Goal: Task Accomplishment & Management: Manage account settings

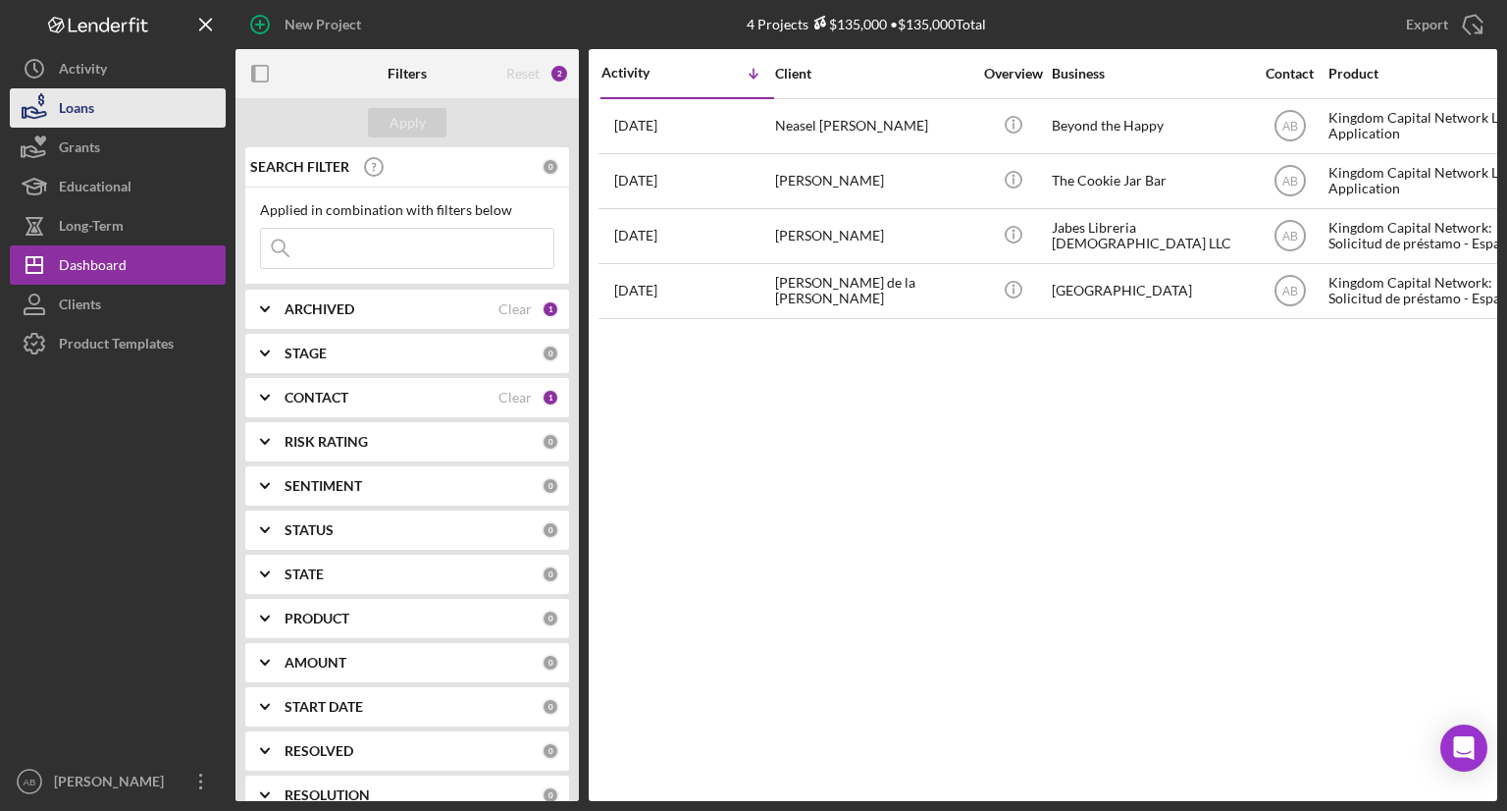
click at [112, 111] on button "Loans" at bounding box center [118, 107] width 216 height 39
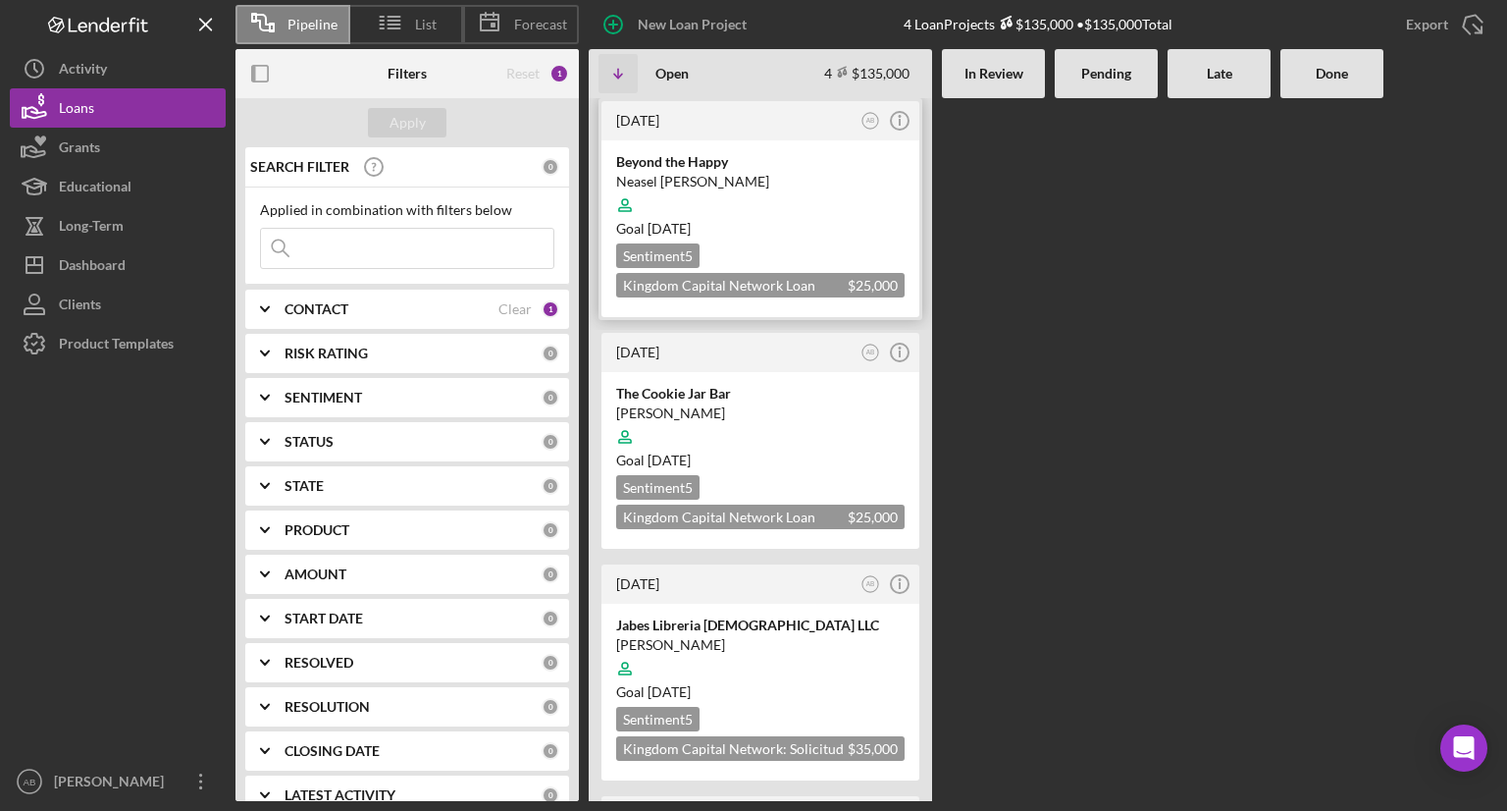
click at [710, 195] on div at bounding box center [760, 204] width 289 height 37
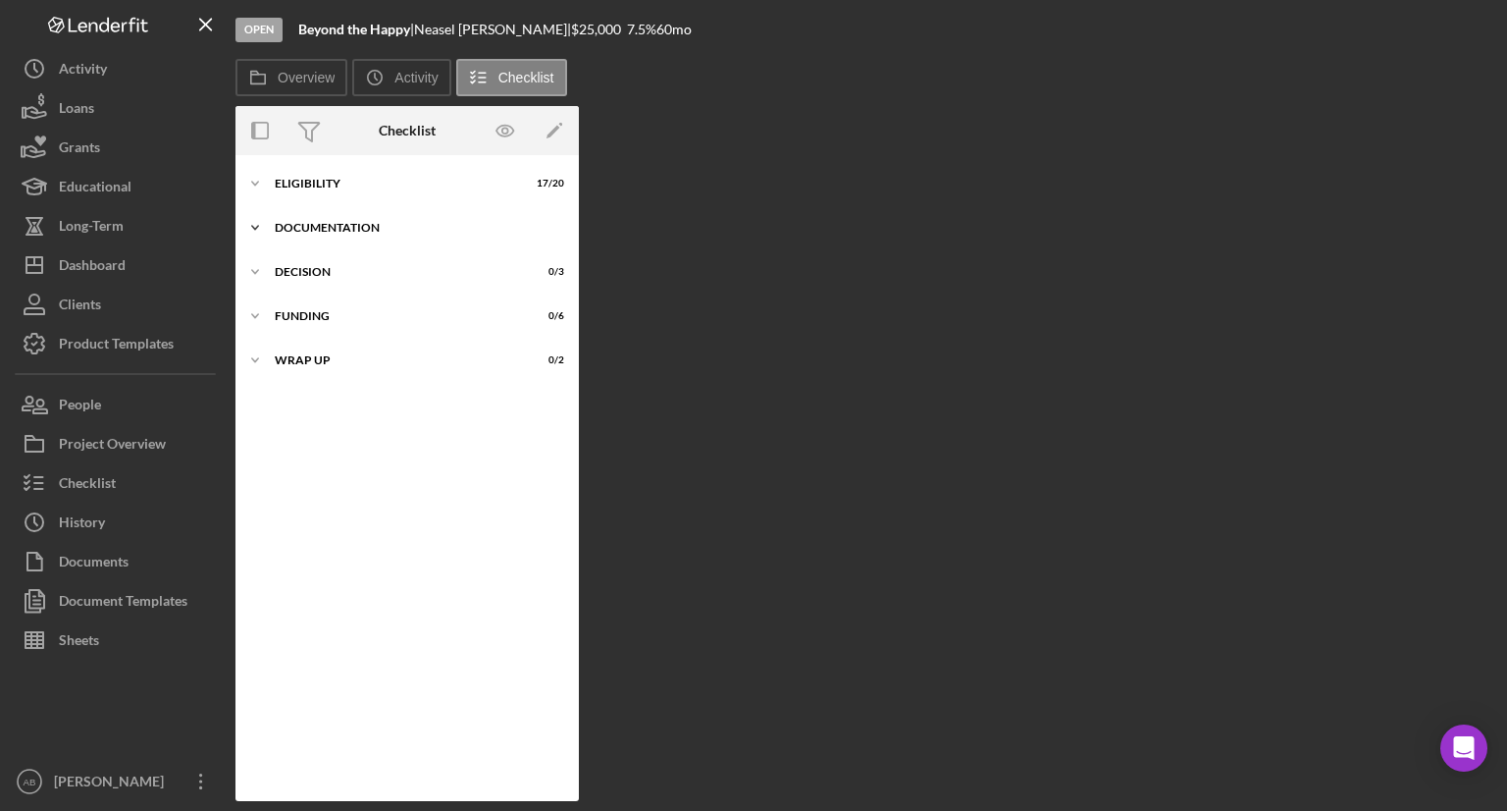
click at [252, 227] on polyline at bounding box center [255, 228] width 6 height 4
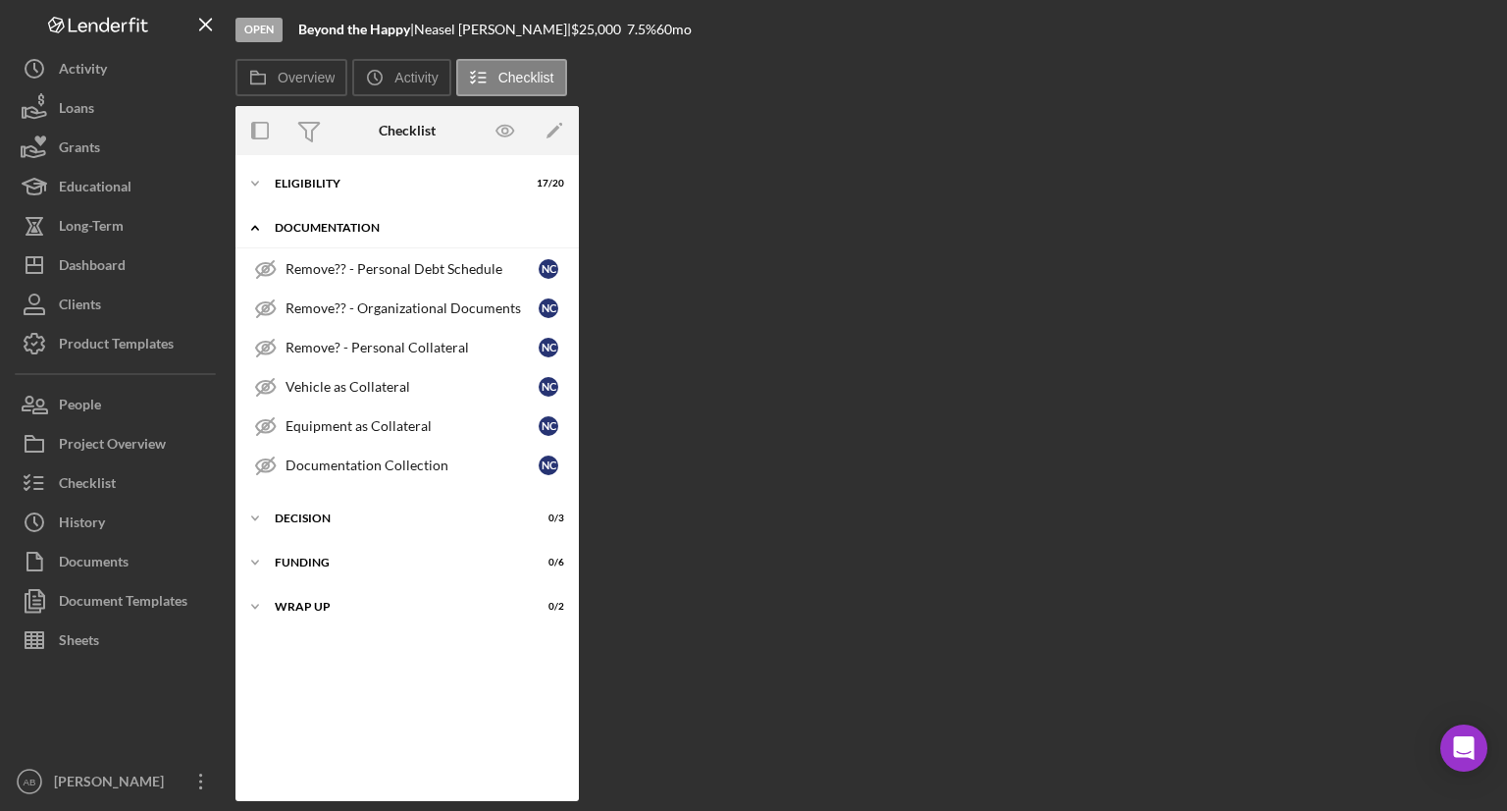
click at [253, 220] on icon "Icon/Expander" at bounding box center [255, 227] width 39 height 39
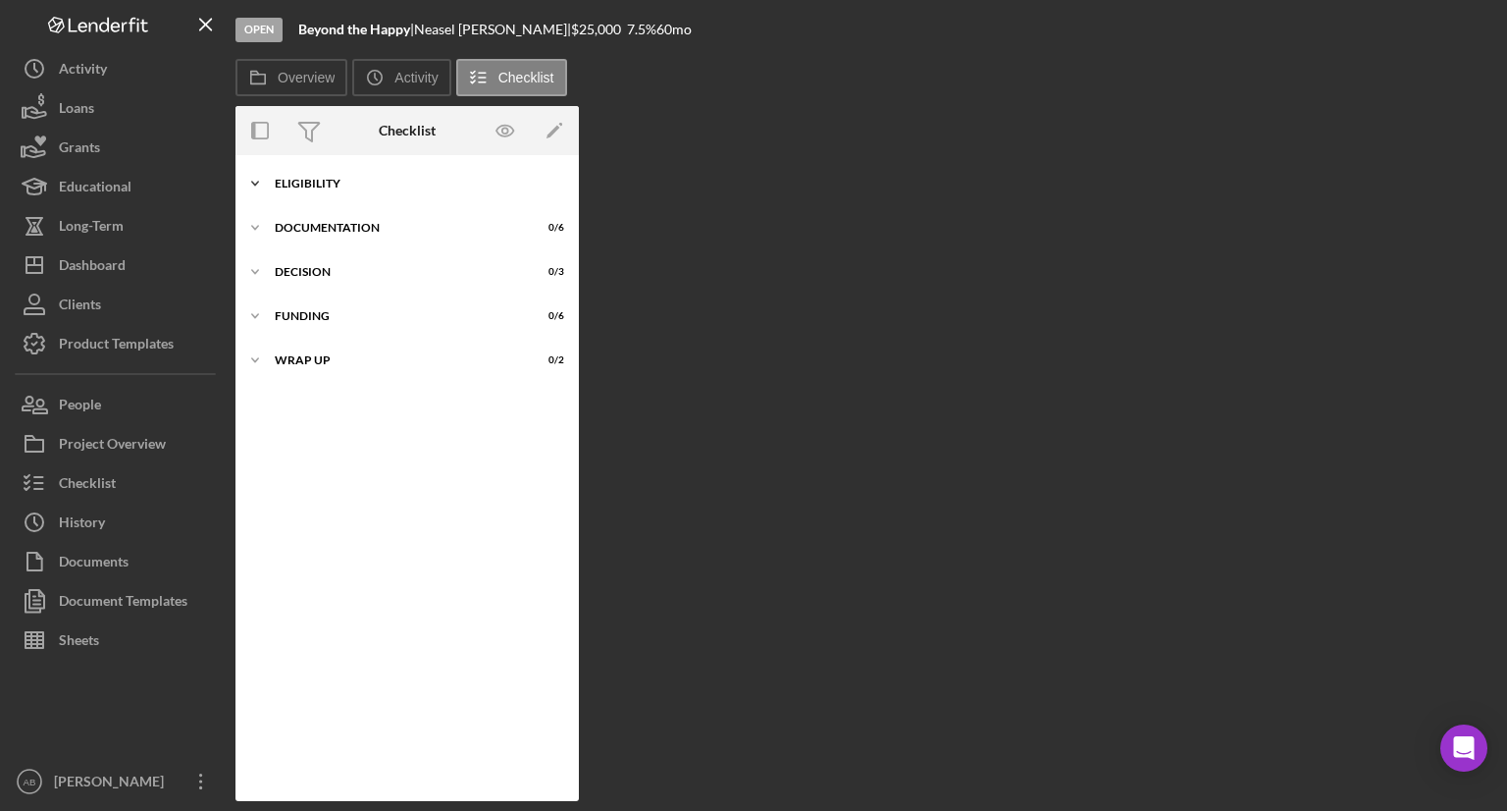
click at [254, 174] on icon "Icon/Expander" at bounding box center [255, 183] width 39 height 39
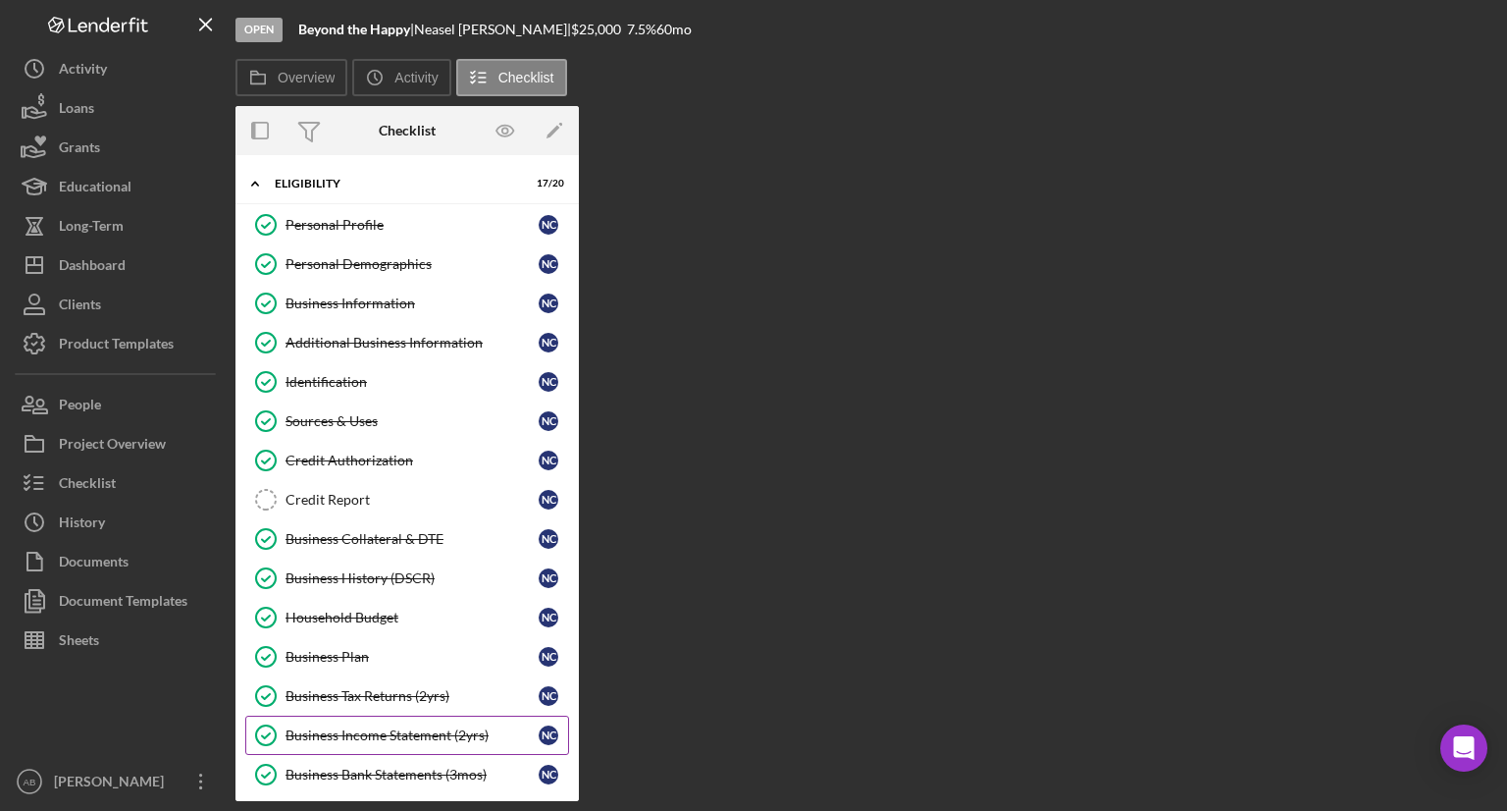
click at [318, 727] on div "Business Income Statement (2yrs)" at bounding box center [412, 735] width 253 height 16
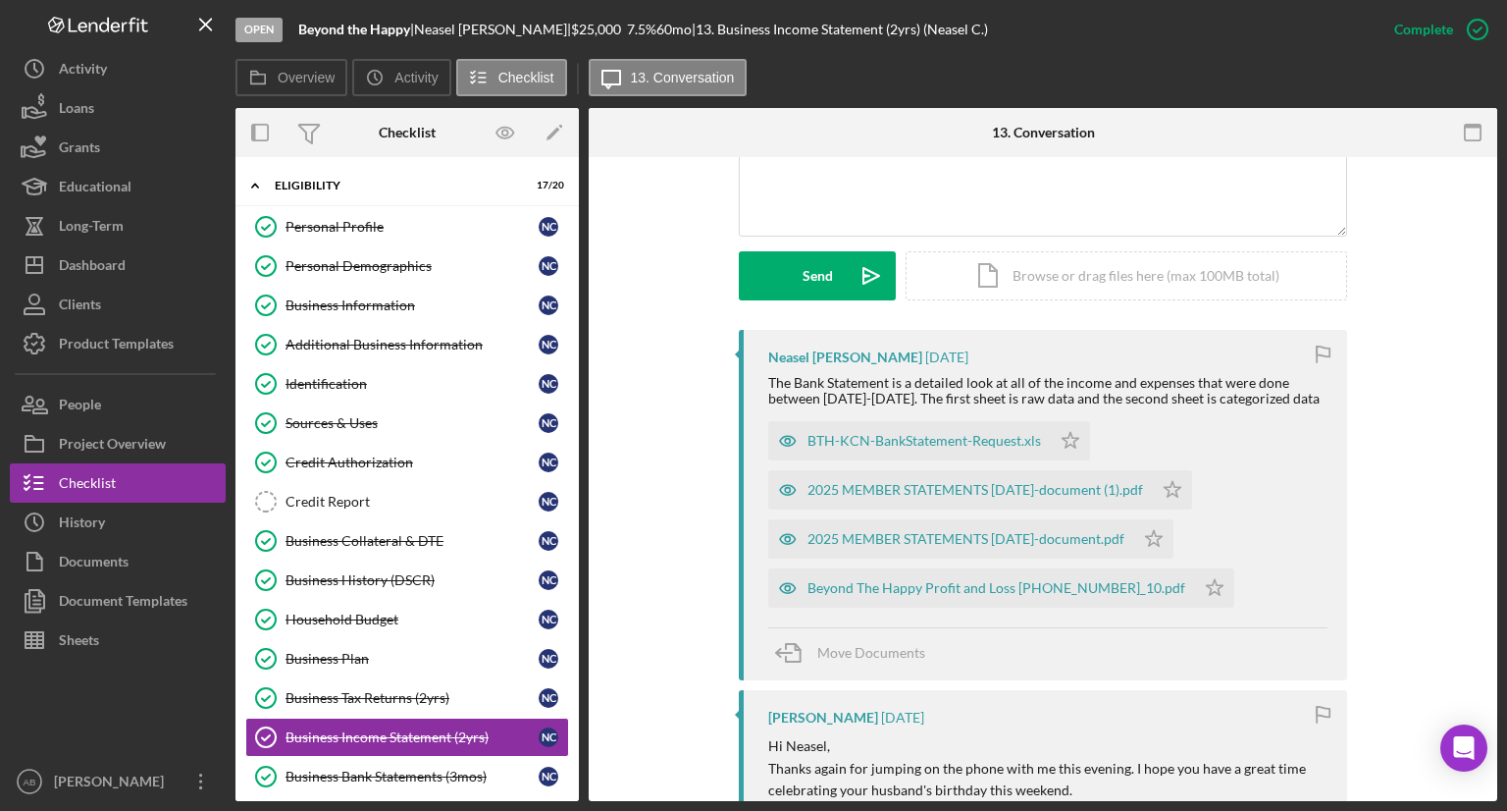
scroll to position [487, 0]
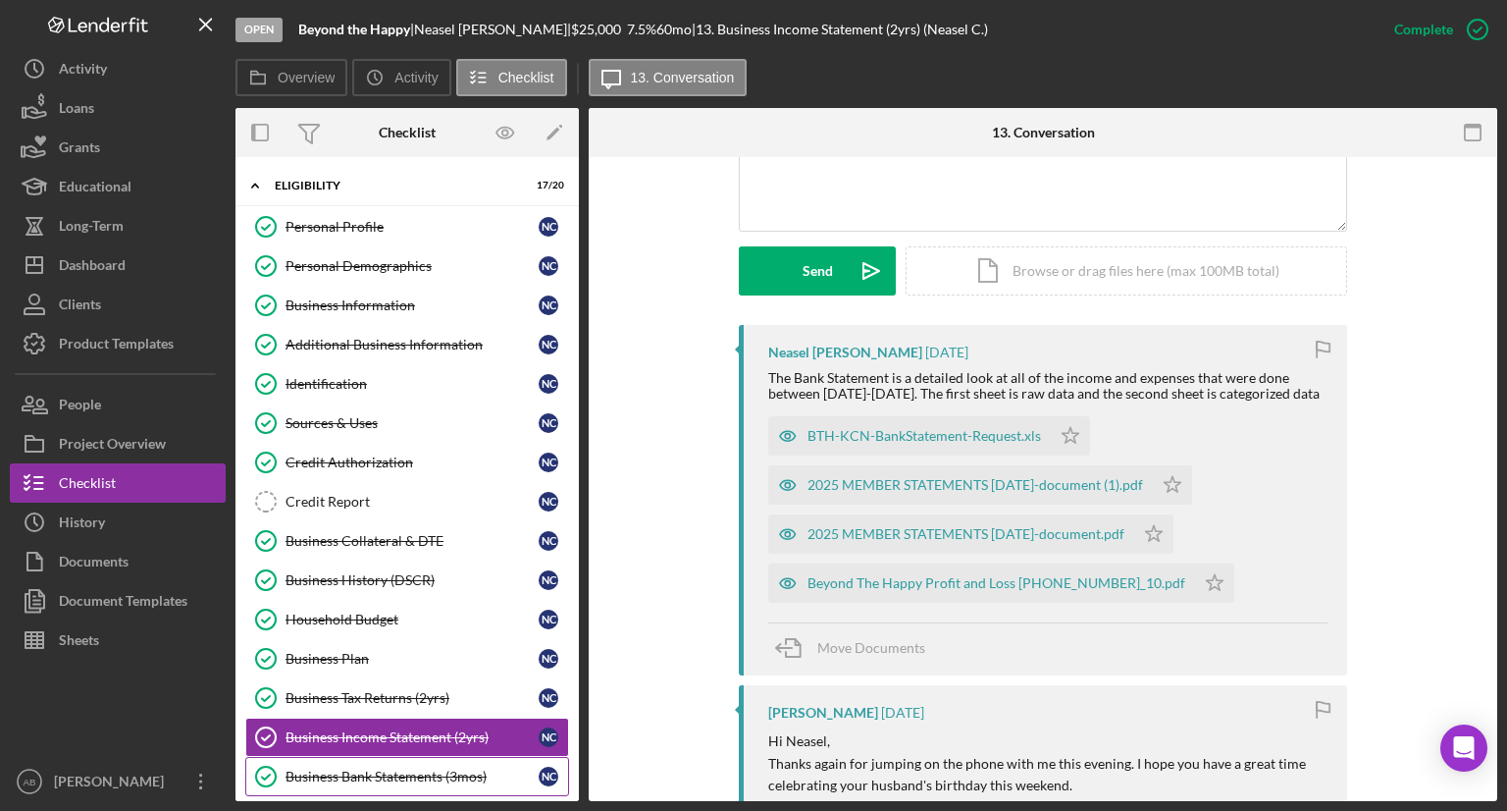
click at [385, 773] on div "Business Bank Statements (3mos)" at bounding box center [412, 776] width 253 height 16
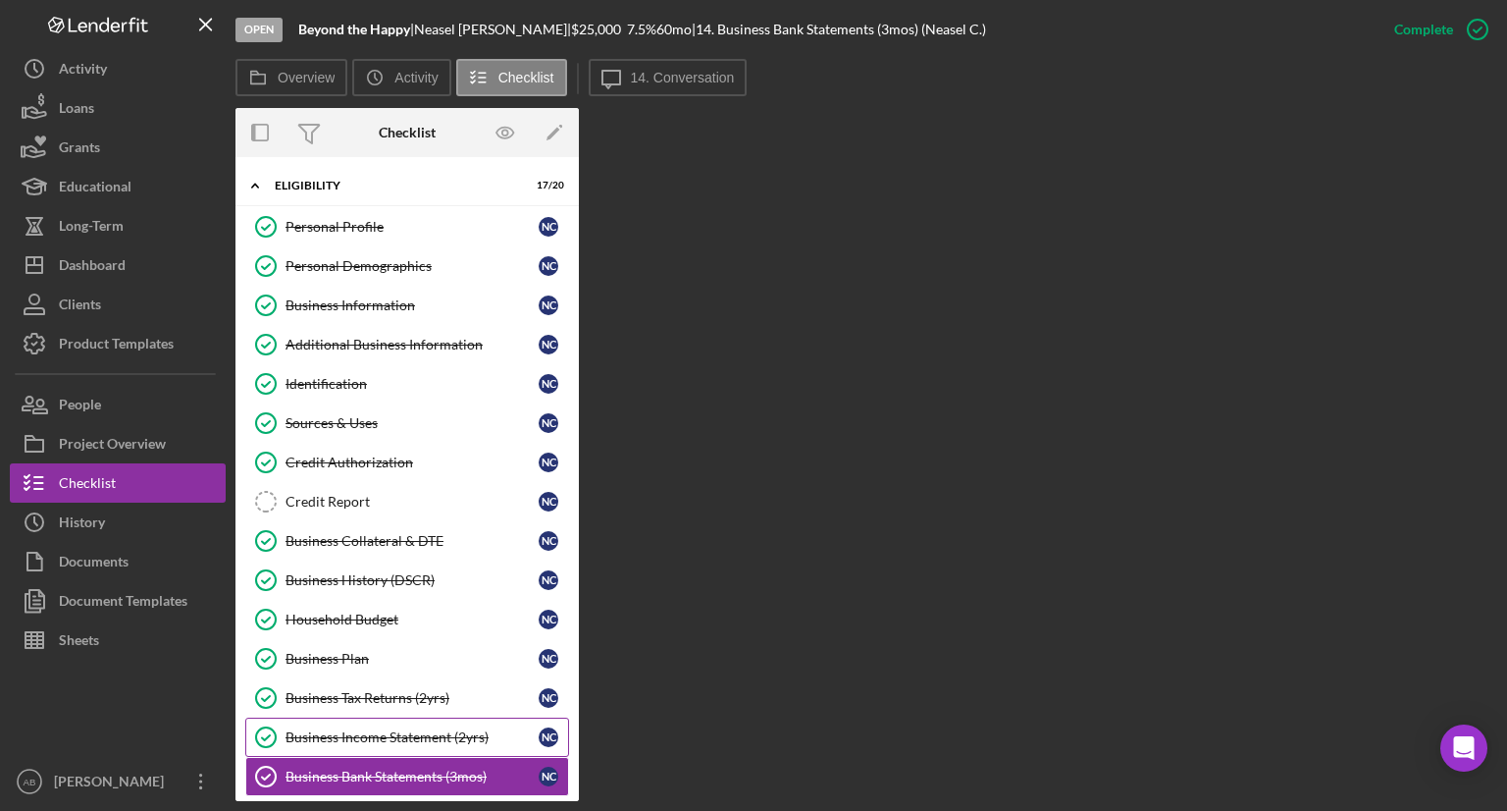
click at [408, 729] on div "Business Income Statement (2yrs)" at bounding box center [412, 737] width 253 height 16
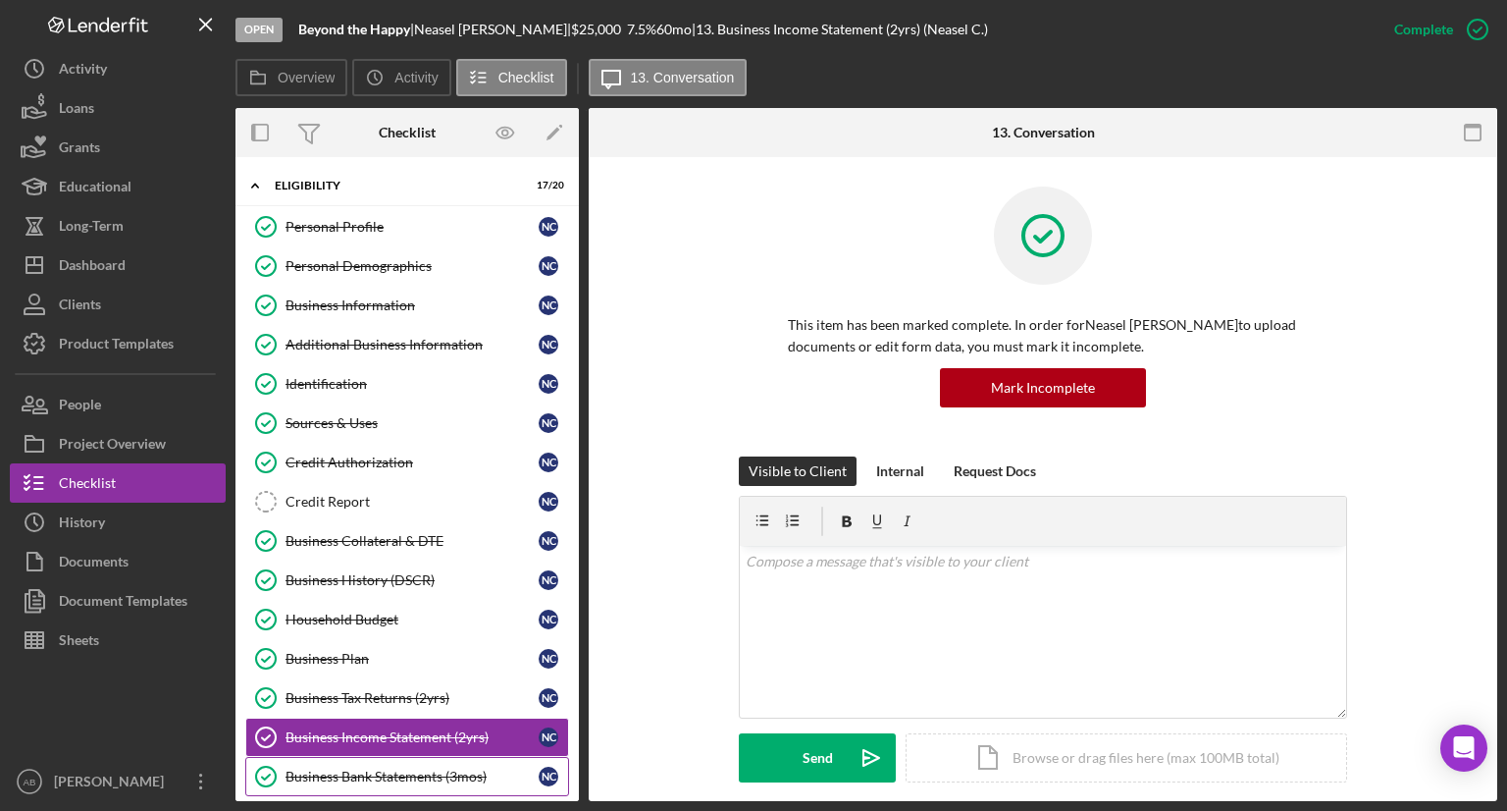
click at [412, 774] on div "Business Bank Statements (3mos)" at bounding box center [412, 776] width 253 height 16
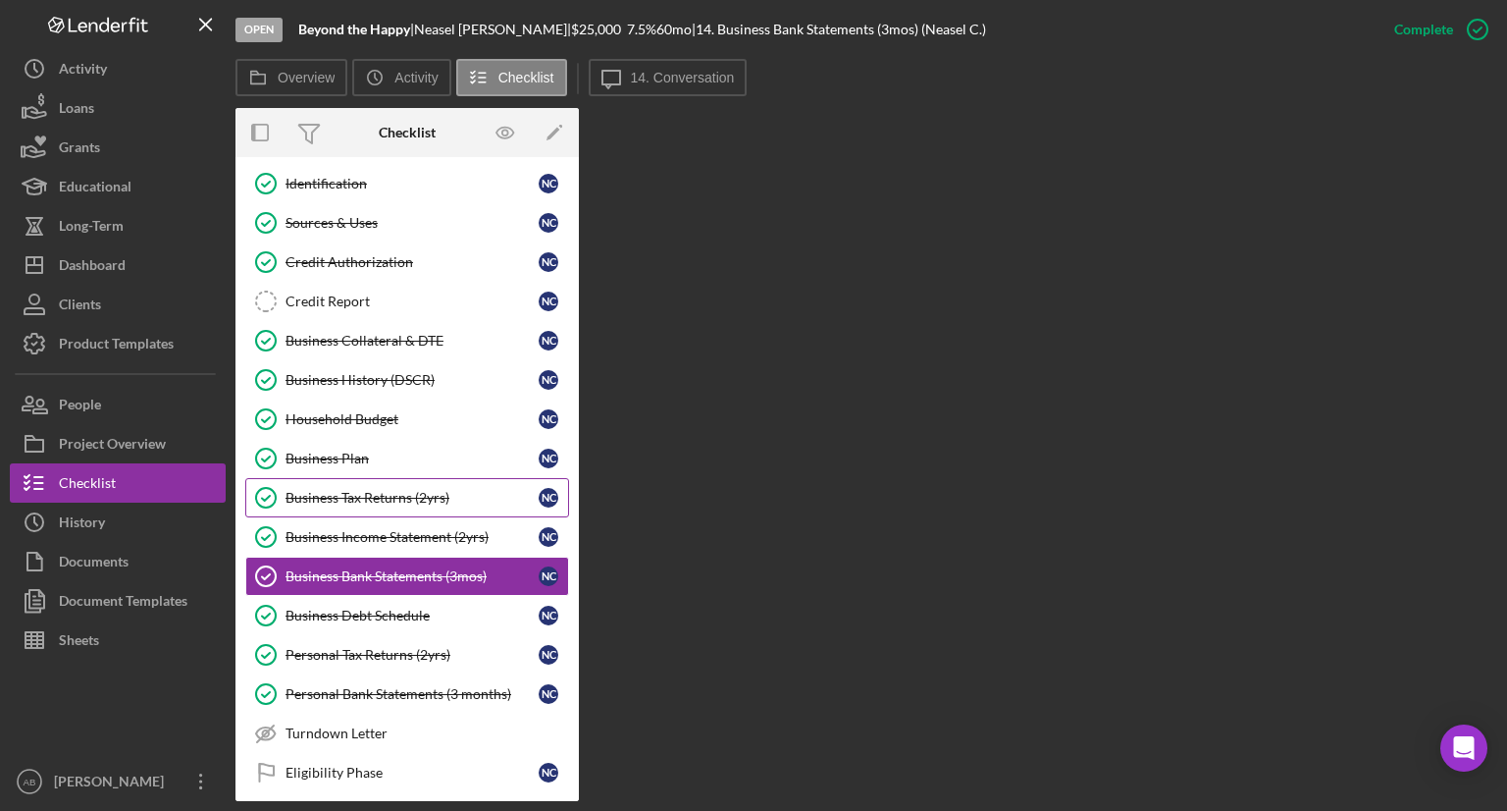
scroll to position [204, 0]
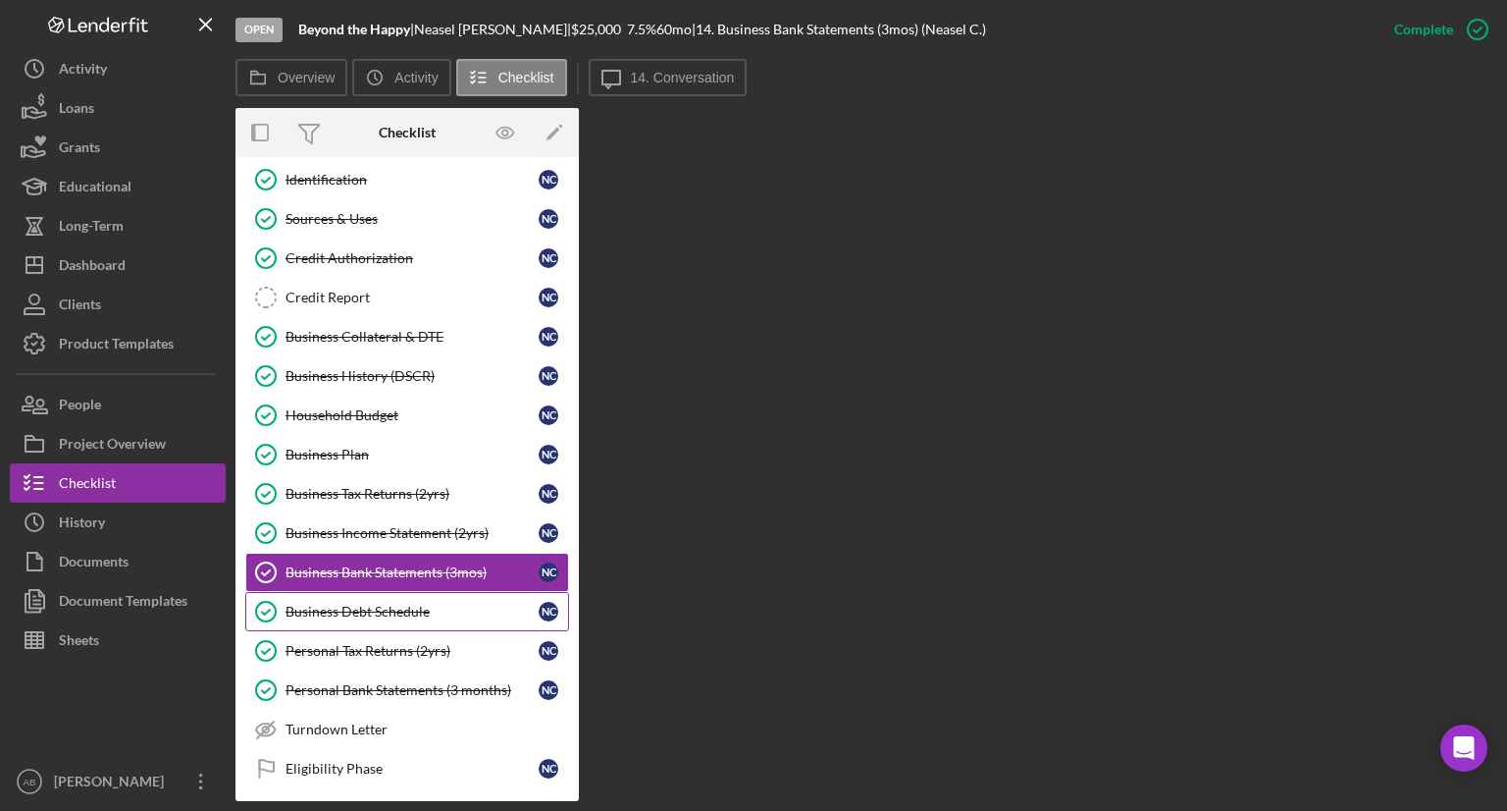
click at [389, 606] on div "Business Debt Schedule" at bounding box center [412, 612] width 253 height 16
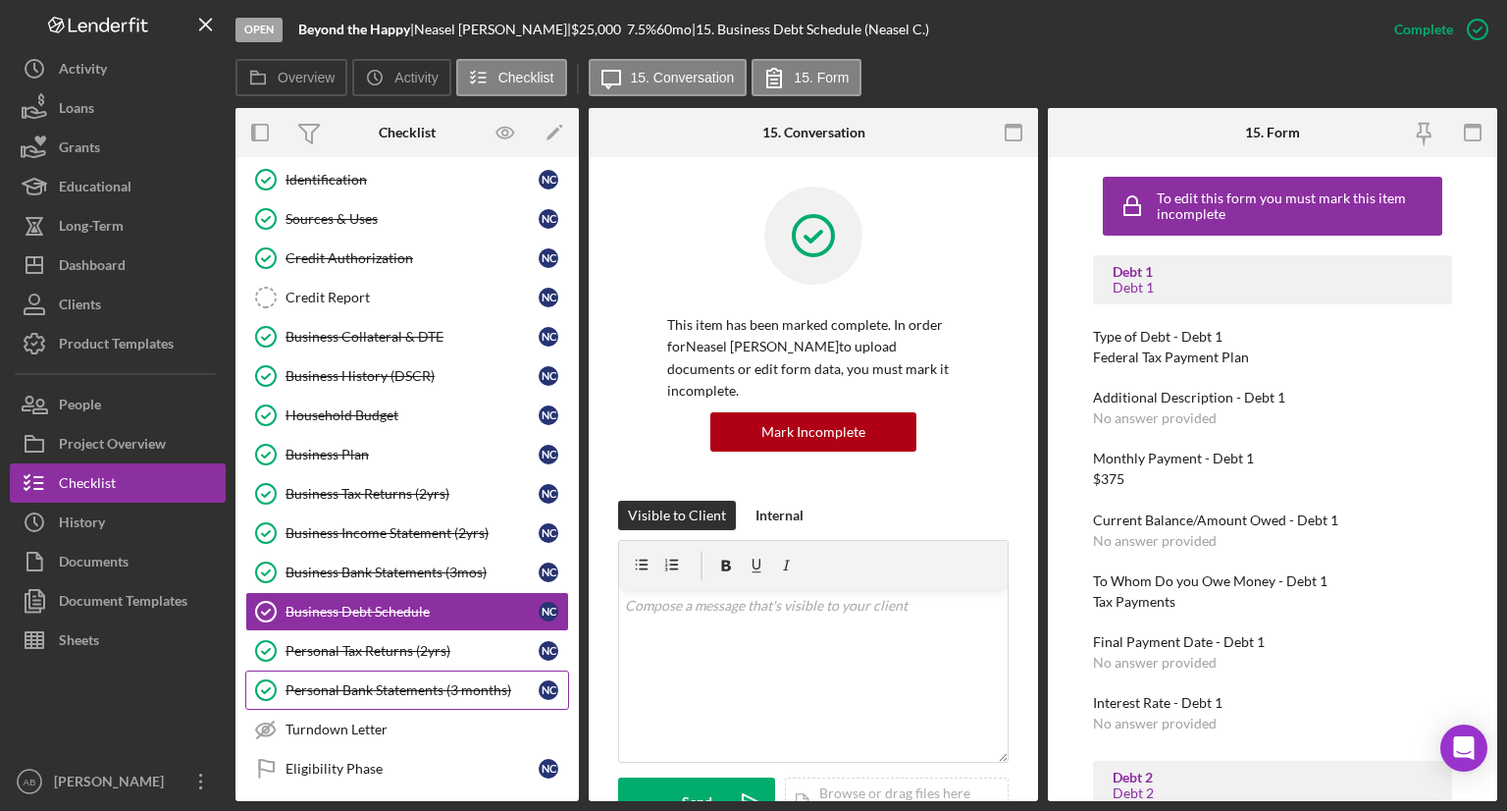
click at [373, 684] on div "Personal Bank Statements (3 months)" at bounding box center [412, 690] width 253 height 16
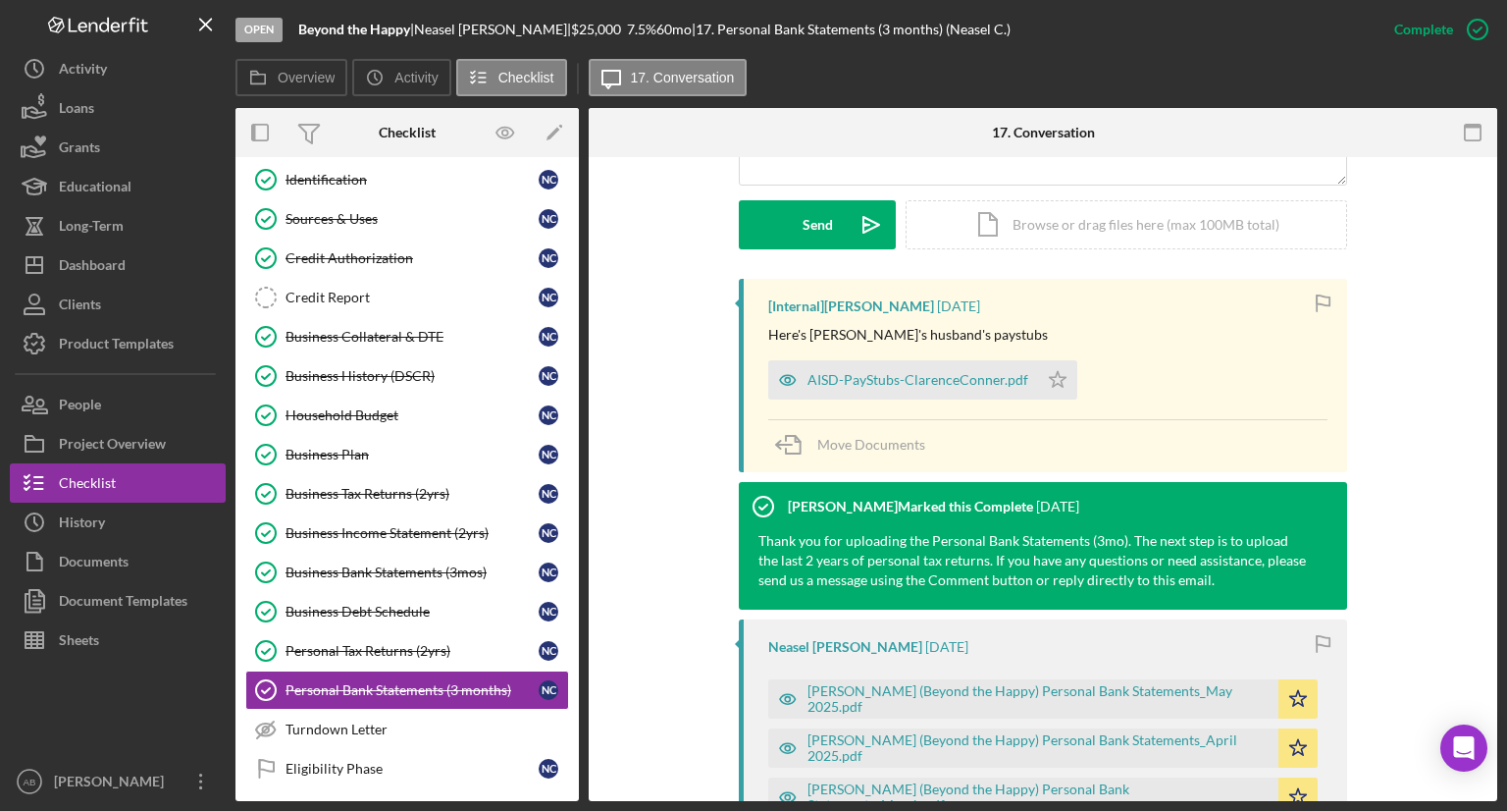
scroll to position [603, 0]
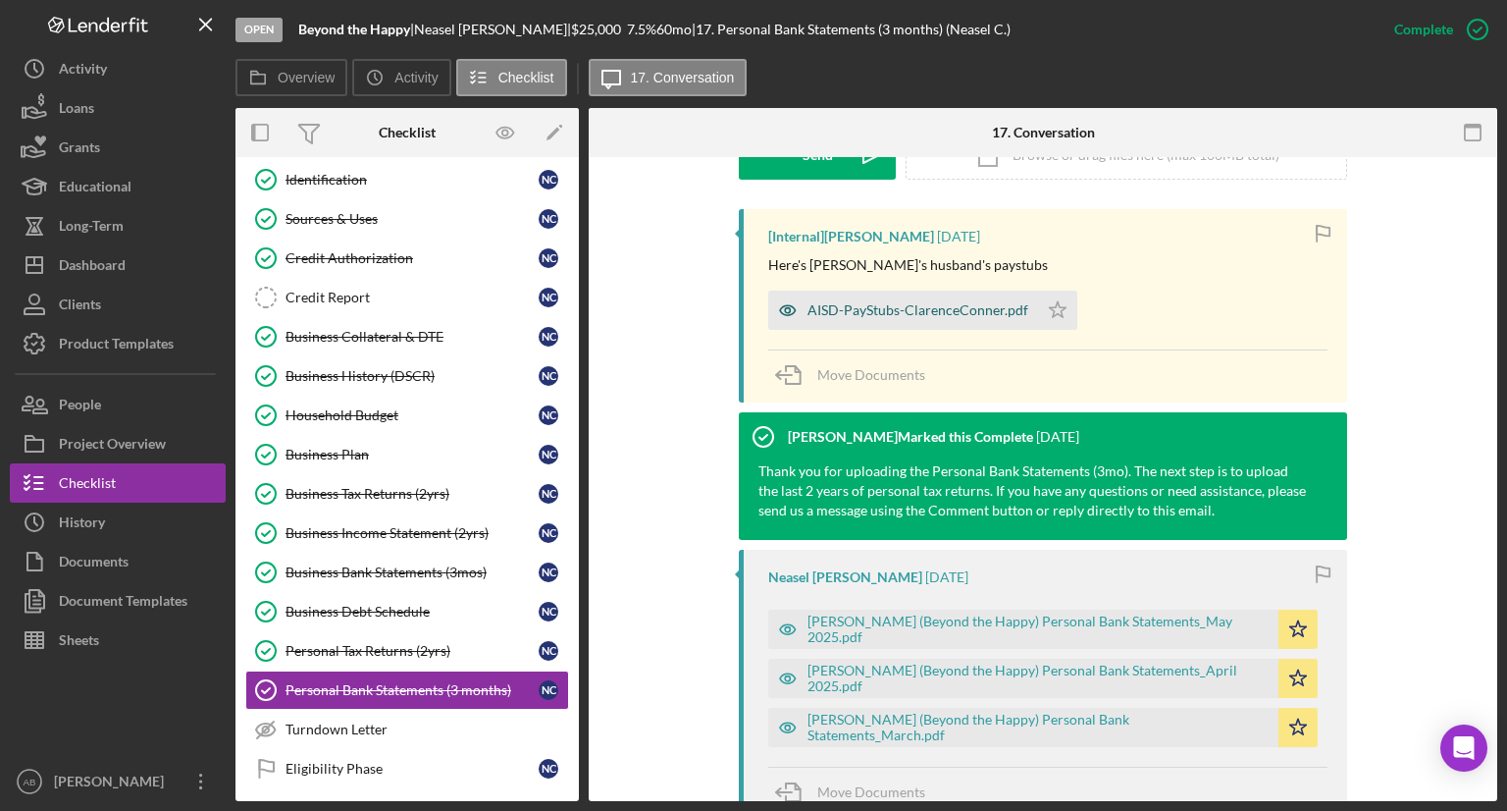
click at [818, 303] on div "AISD-PayStubs-ClarenceConner.pdf" at bounding box center [918, 310] width 221 height 16
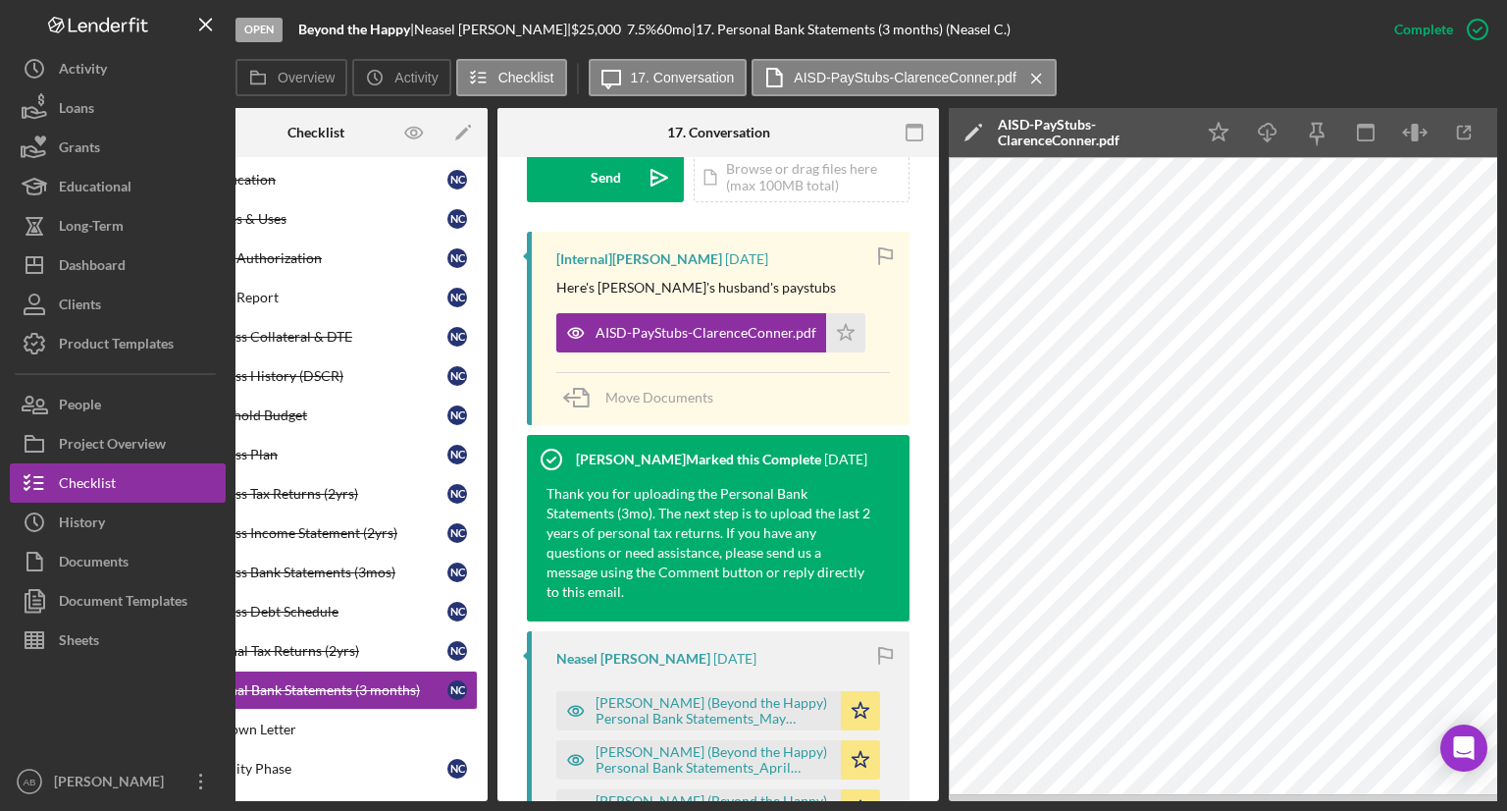
scroll to position [0, 131]
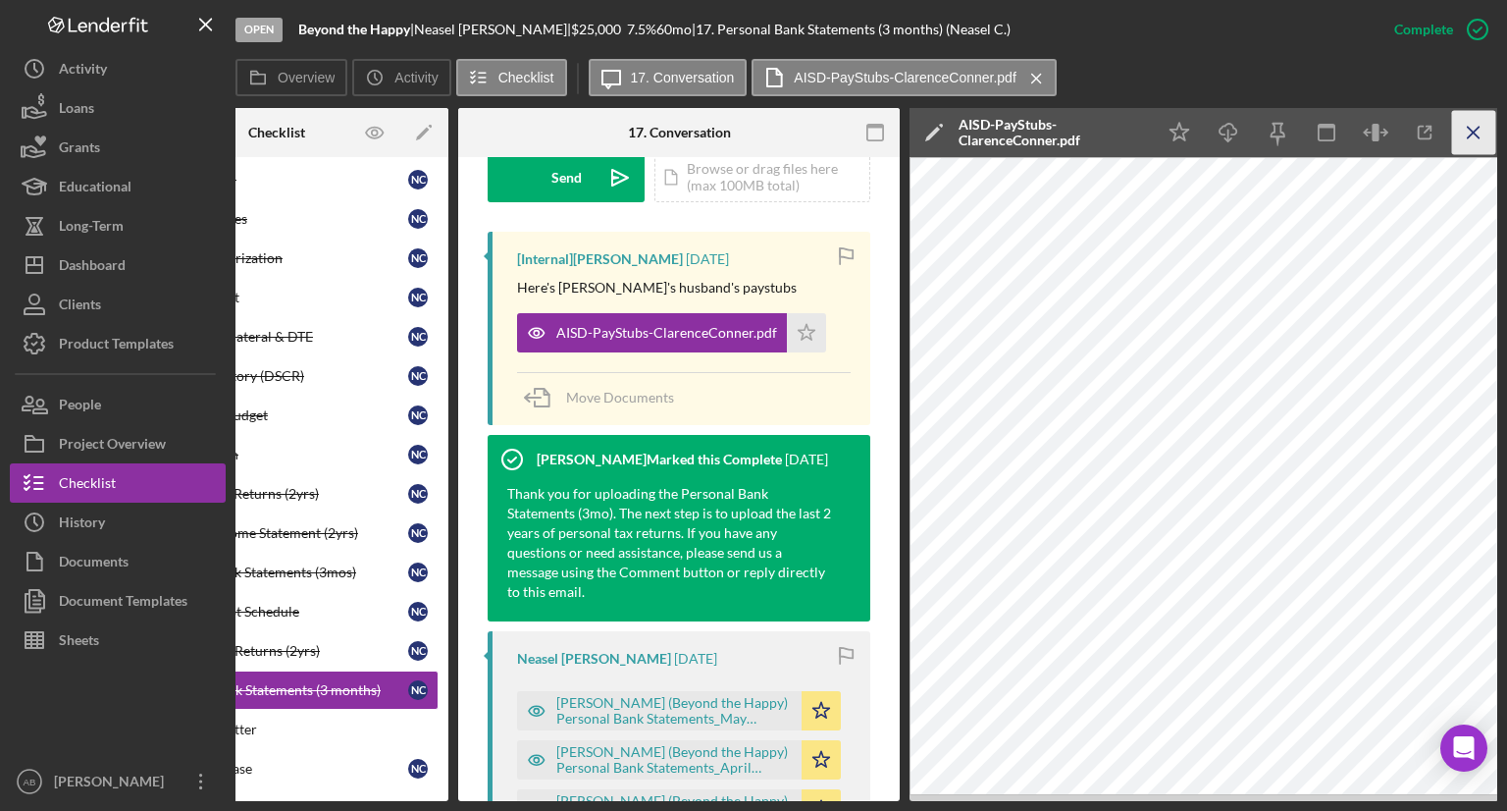
click at [1471, 141] on icon "Icon/Menu Close" at bounding box center [1474, 133] width 44 height 44
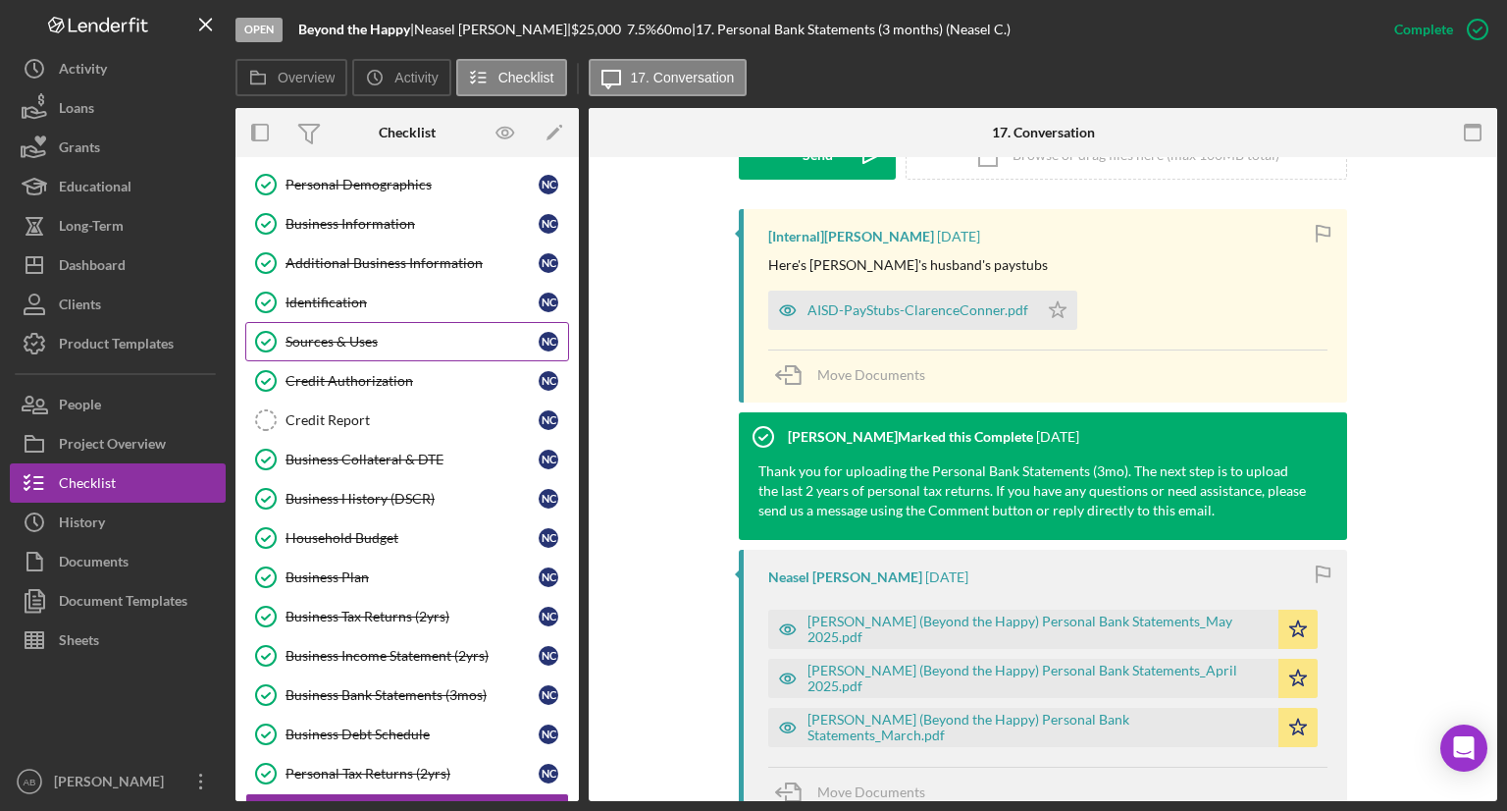
scroll to position [0, 0]
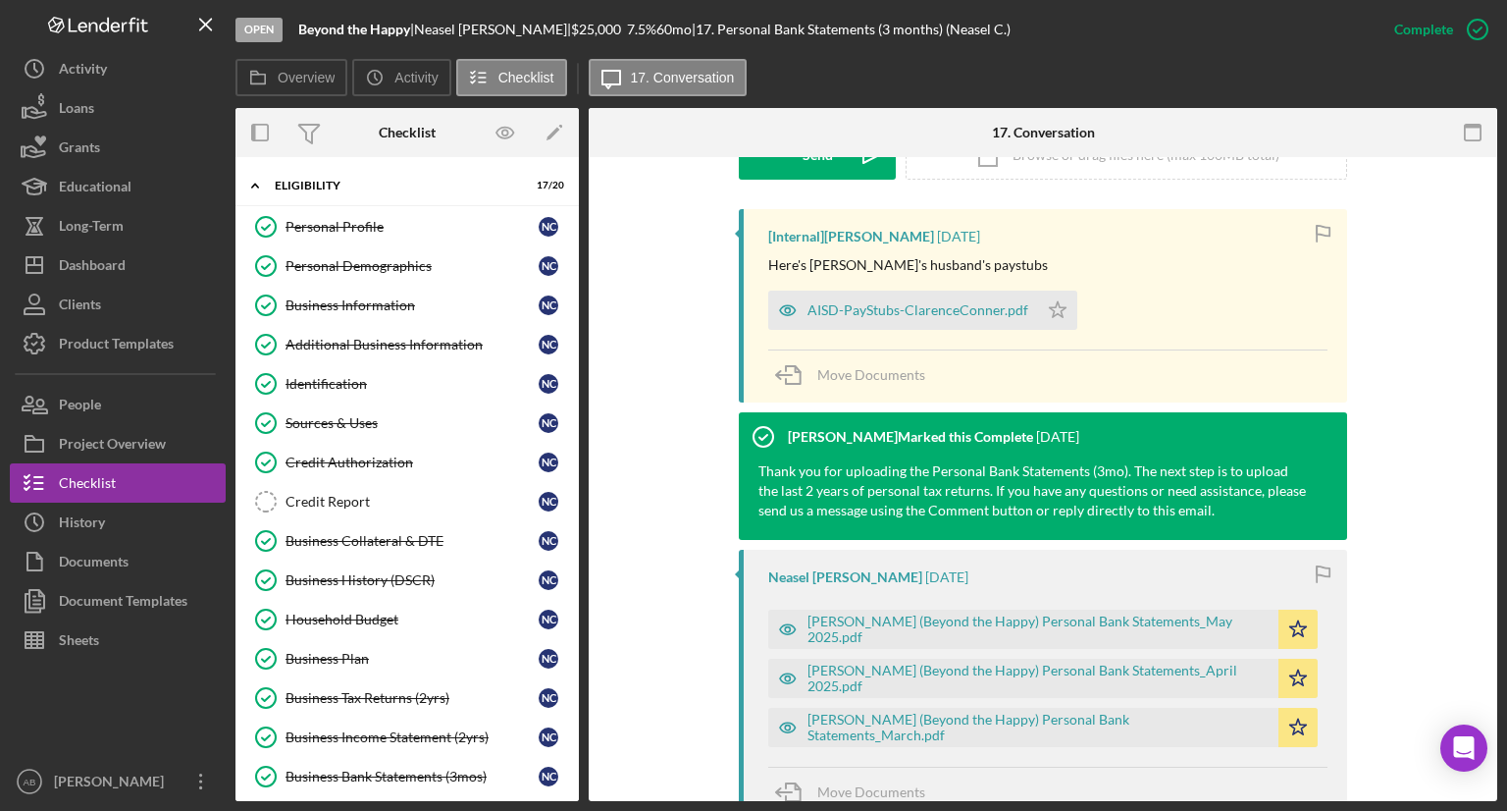
click at [593, 372] on div "This item has been marked complete. In order for Neasel [PERSON_NAME] to upload…" at bounding box center [1043, 349] width 909 height 1590
click at [883, 302] on div "AISD-PayStubs-ClarenceConner.pdf" at bounding box center [918, 310] width 221 height 16
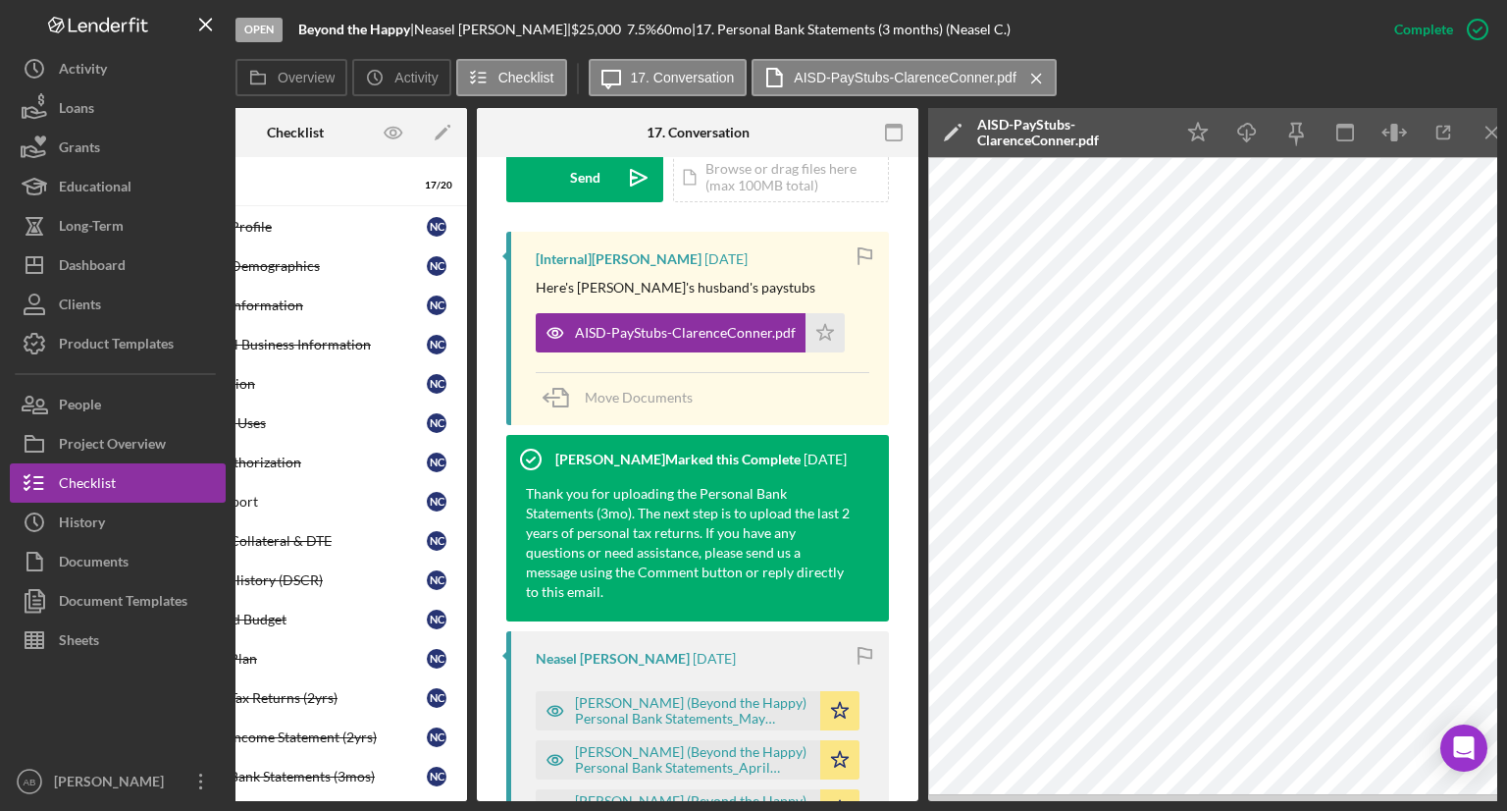
scroll to position [0, 131]
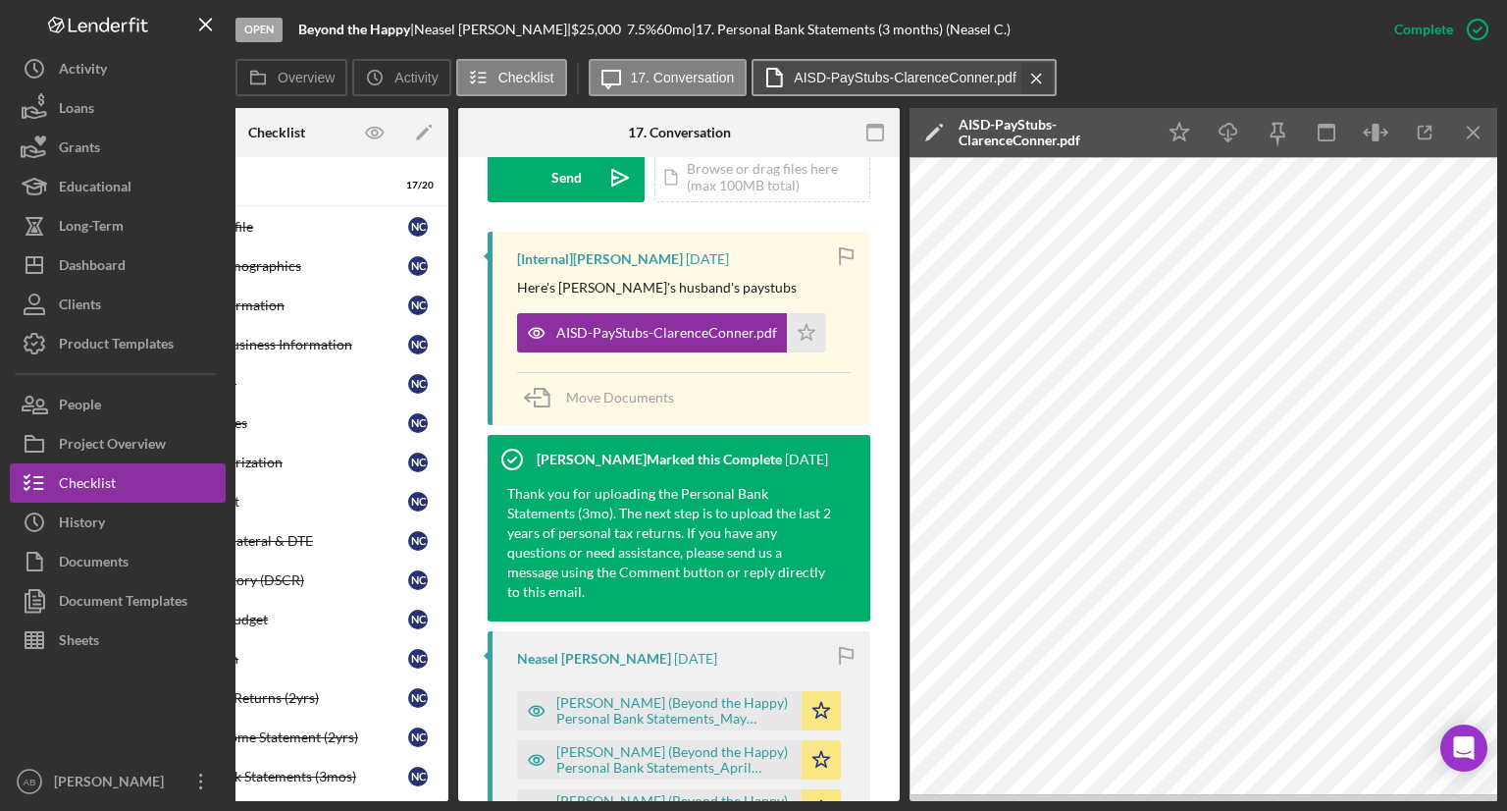
click at [1028, 79] on icon "Icon/Menu Close" at bounding box center [1037, 78] width 34 height 49
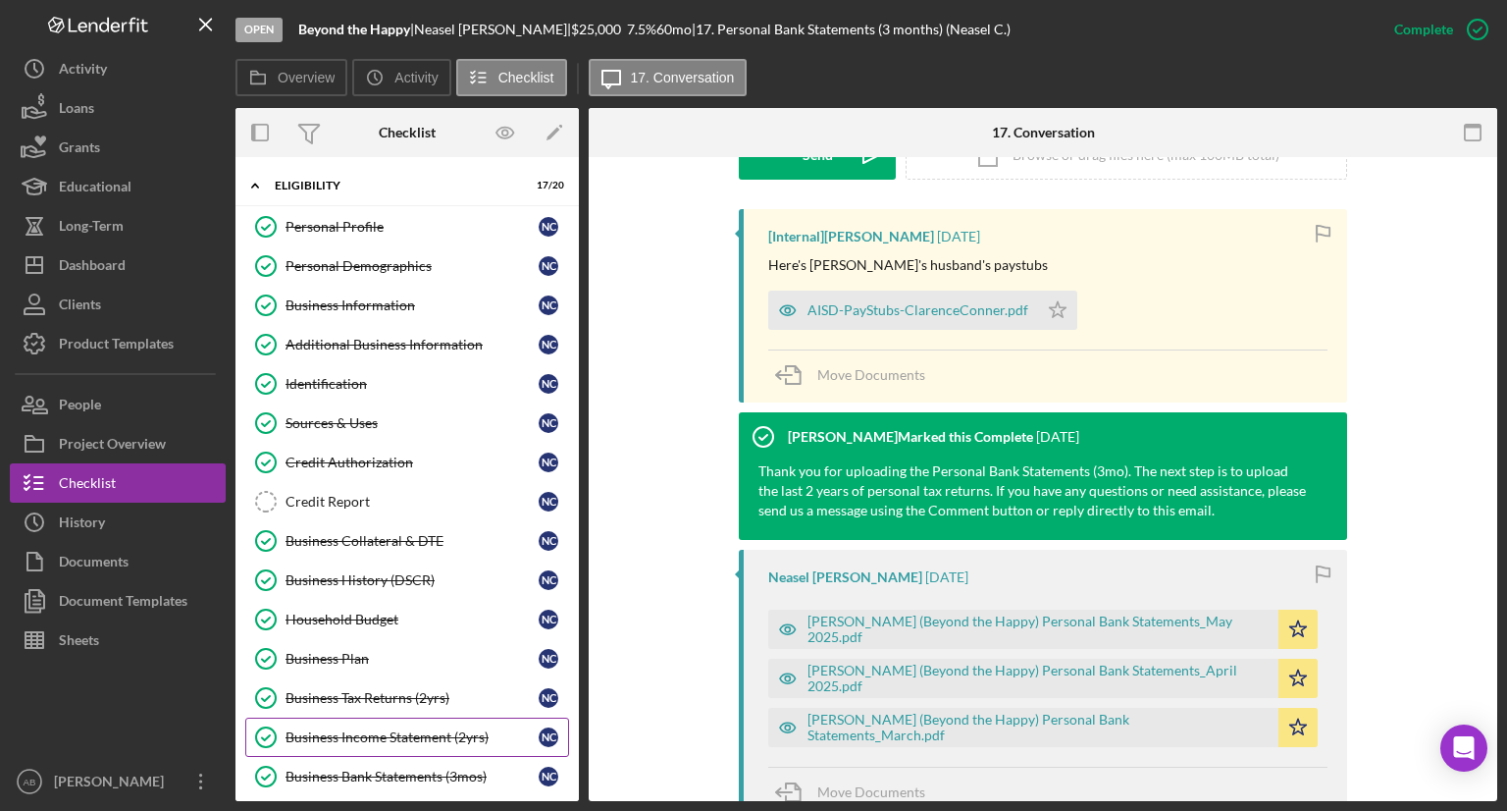
click at [321, 738] on div "Business Income Statement (2yrs)" at bounding box center [412, 737] width 253 height 16
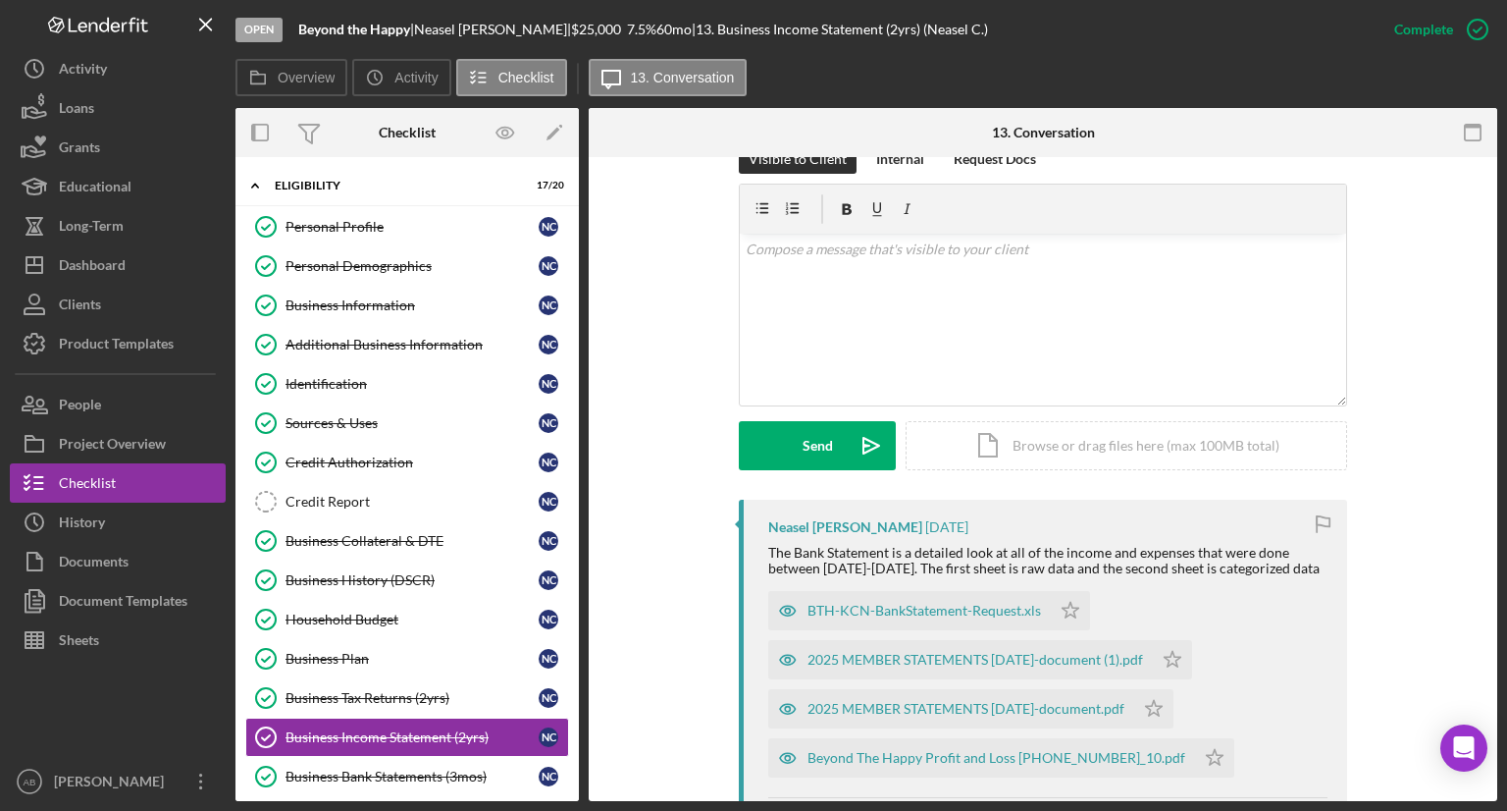
scroll to position [432, 0]
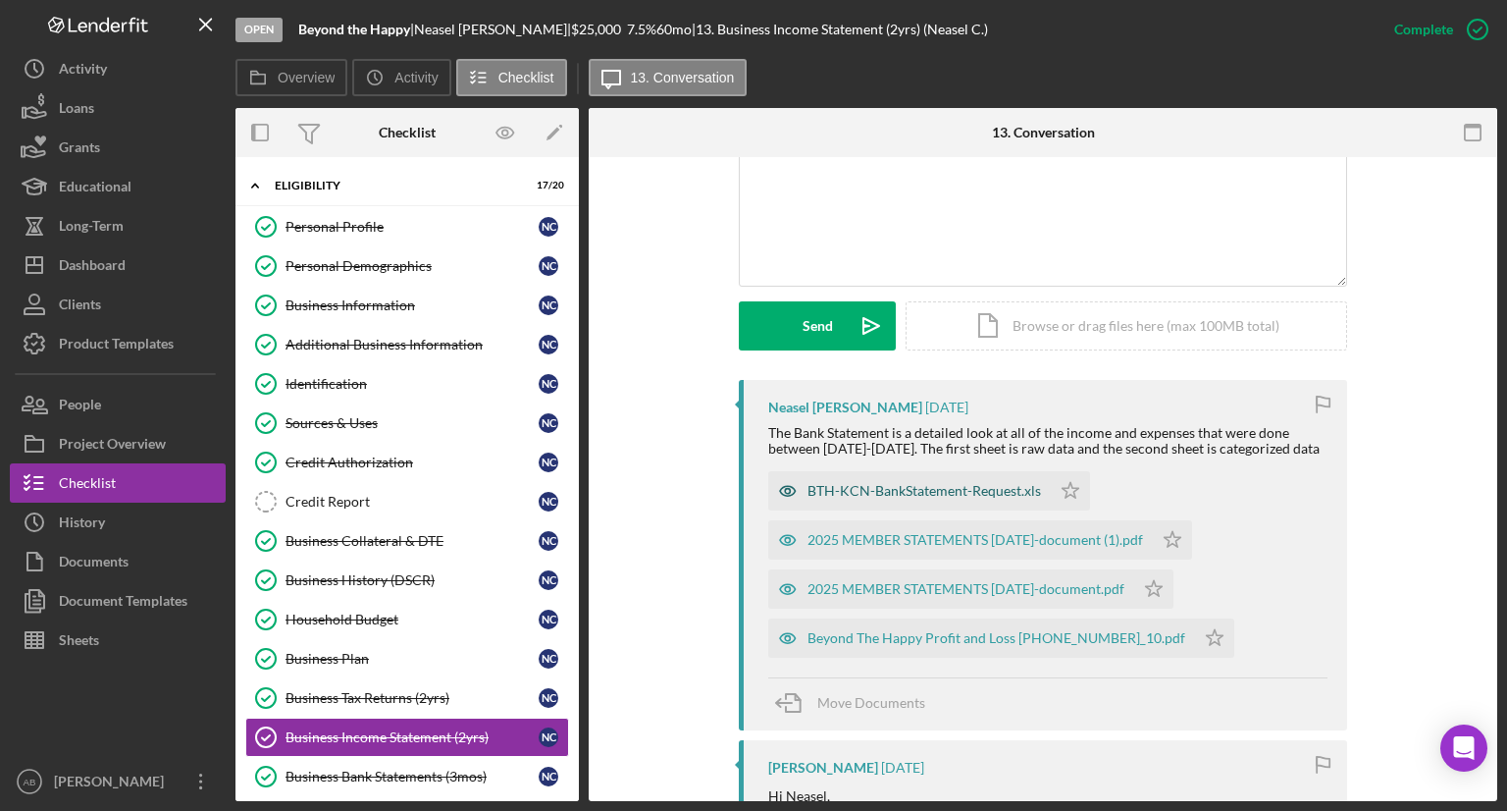
click at [852, 499] on div "BTH-KCN-BankStatement-Request.xls" at bounding box center [925, 491] width 234 height 16
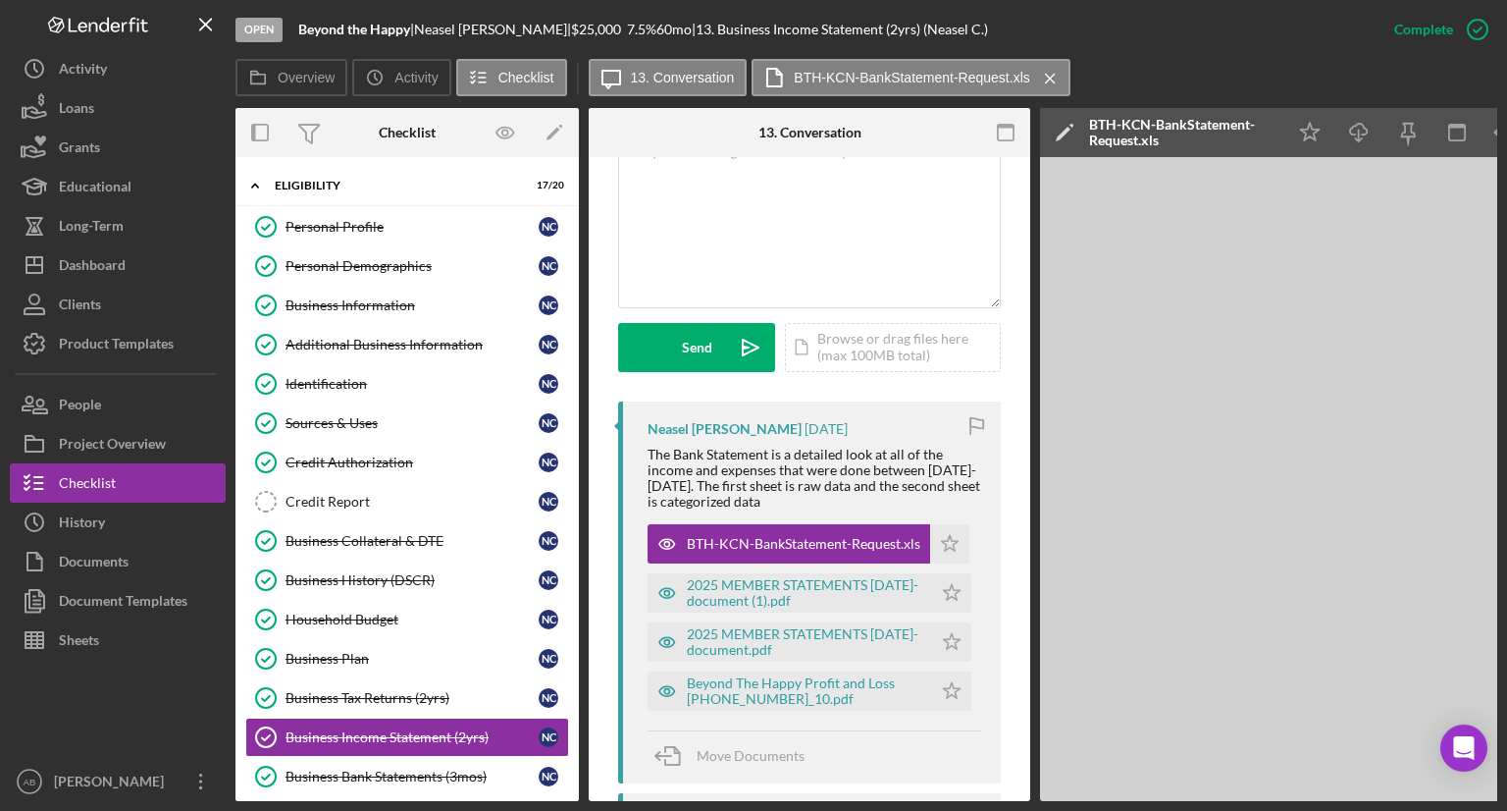
drag, startPoint x: 1193, startPoint y: 800, endPoint x: 1359, endPoint y: 811, distance: 166.2
click at [1359, 810] on html "Open Beyond the Happy | Neasel [PERSON_NAME] | $25,000 $25,000 7.5 % 60 mo | 13…" at bounding box center [753, 405] width 1507 height 811
drag, startPoint x: 1368, startPoint y: 802, endPoint x: 1421, endPoint y: 794, distance: 53.6
click at [440, 618] on div "Open Beyond the Happy | Neasel [PERSON_NAME] | $25,000 $25,000 7.5 % 60 mo | 13…" at bounding box center [753, 405] width 1507 height 811
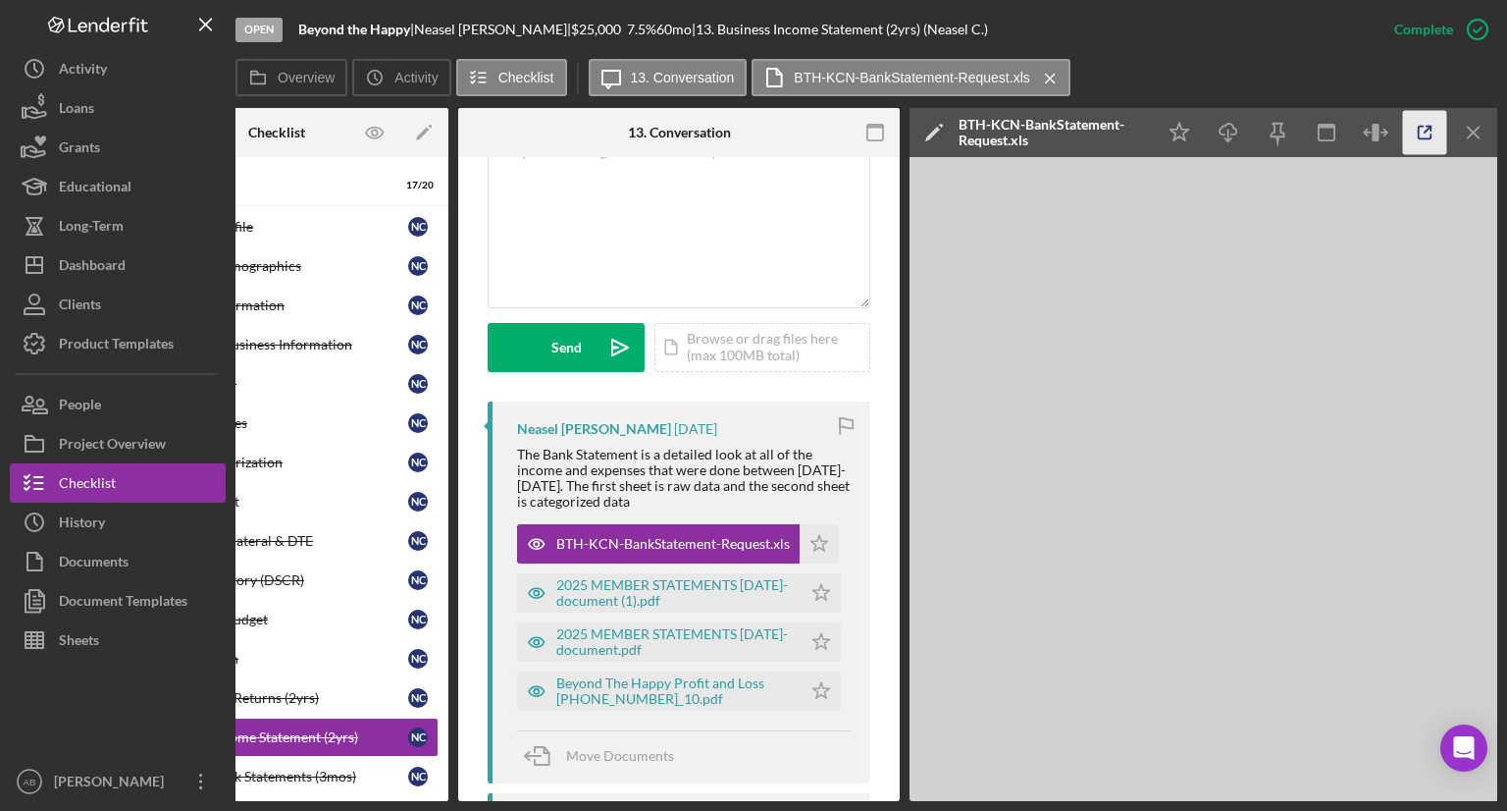
click at [1422, 140] on icon "button" at bounding box center [1425, 133] width 44 height 44
click at [1419, 132] on icon "button" at bounding box center [1425, 133] width 44 height 44
click at [534, 117] on div at bounding box center [531, 132] width 147 height 49
drag, startPoint x: 1168, startPoint y: 794, endPoint x: 1201, endPoint y: 800, distance: 33.9
click at [1201, 800] on div "Overview Internal Workflow Stage Open Icon/Dropdown Arrow Archive (can unarchiv…" at bounding box center [867, 454] width 1262 height 693
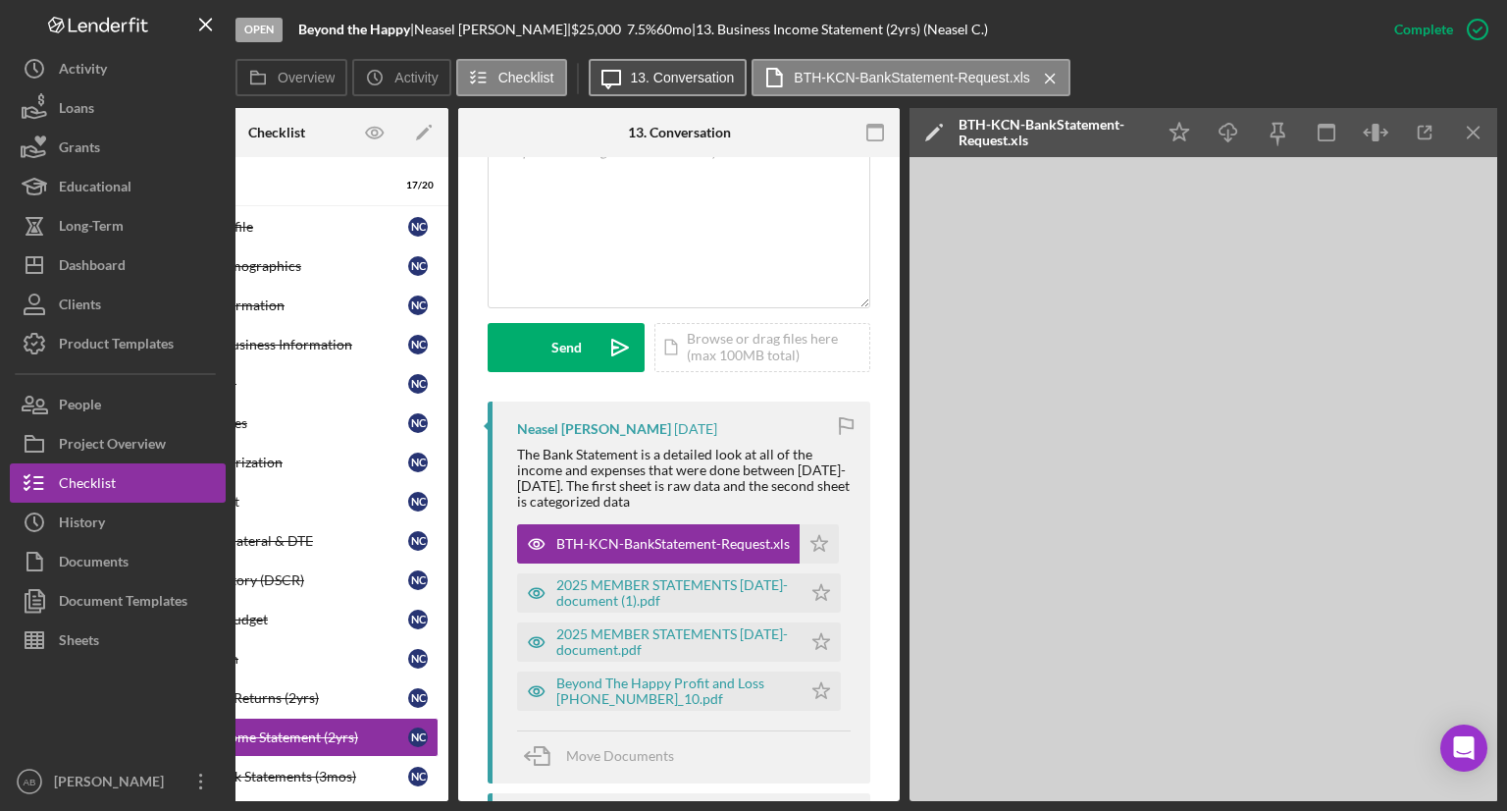
click at [645, 72] on label "13. Conversation" at bounding box center [683, 78] width 104 height 16
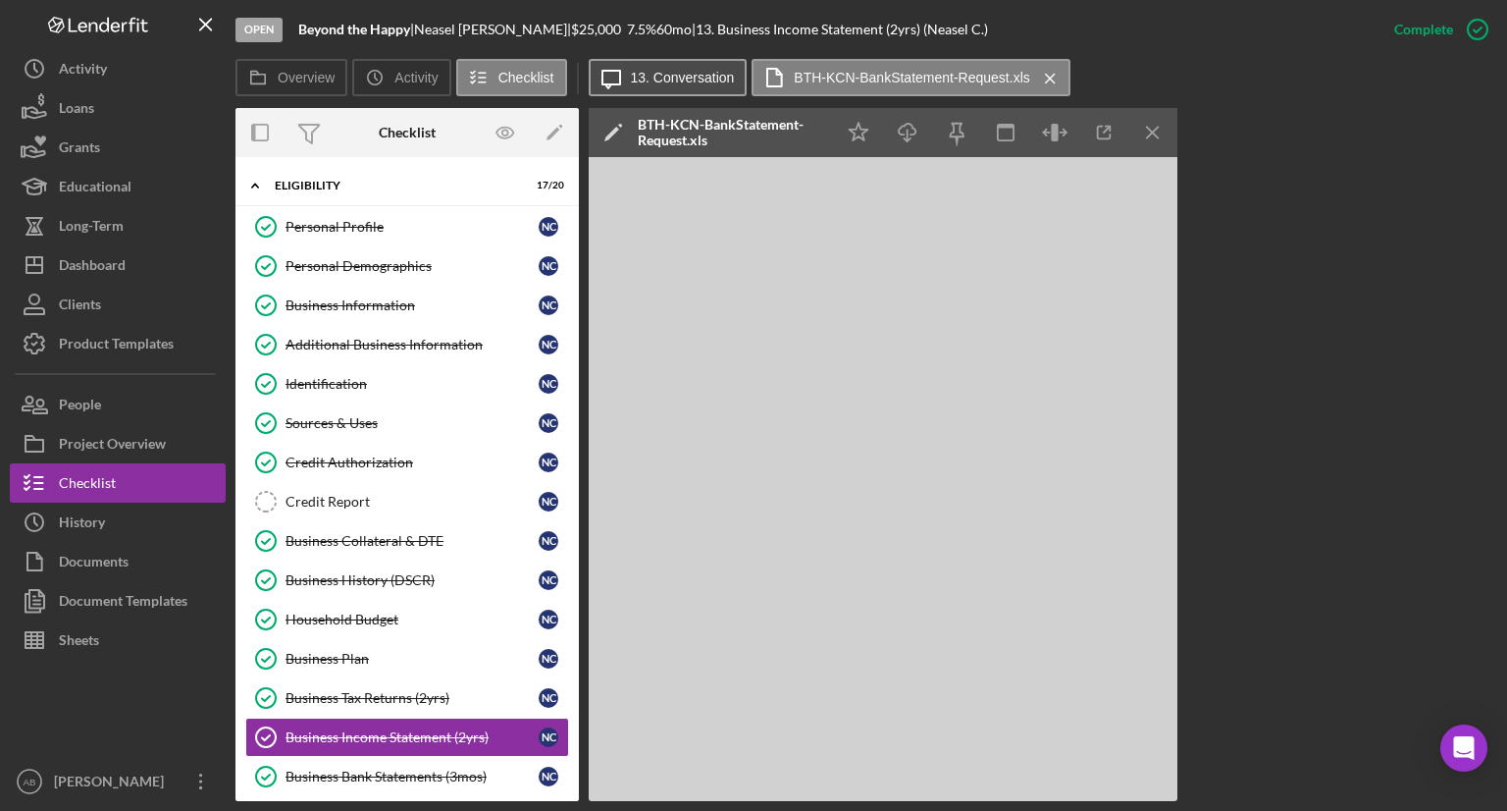
scroll to position [0, 0]
click at [1055, 149] on icon "button" at bounding box center [1055, 133] width 44 height 44
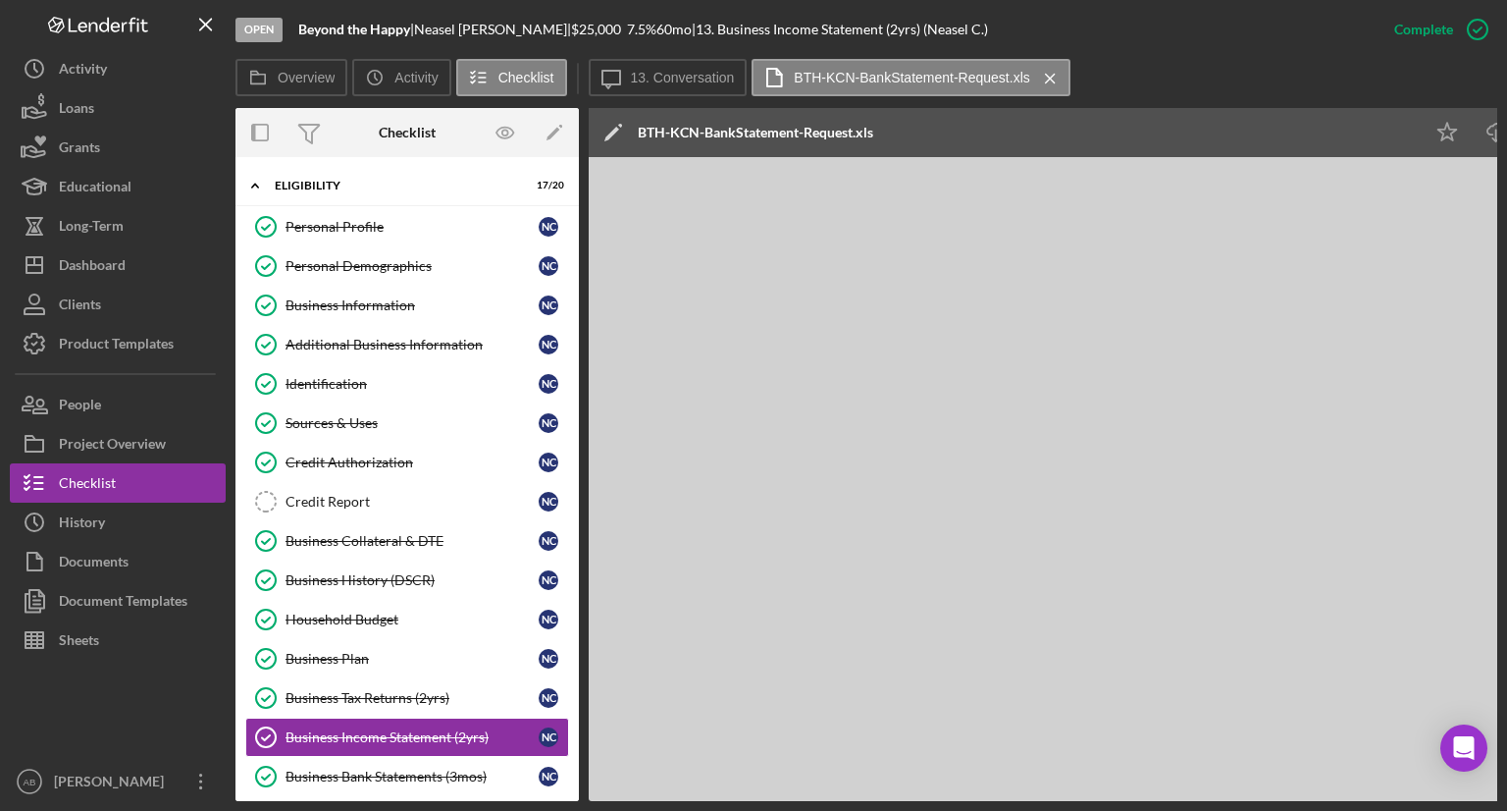
click at [950, 139] on div "Icon/Edit BTH-KCN-BankStatement-Request.xls" at bounding box center [1006, 132] width 834 height 49
